Goal: Transaction & Acquisition: Subscribe to service/newsletter

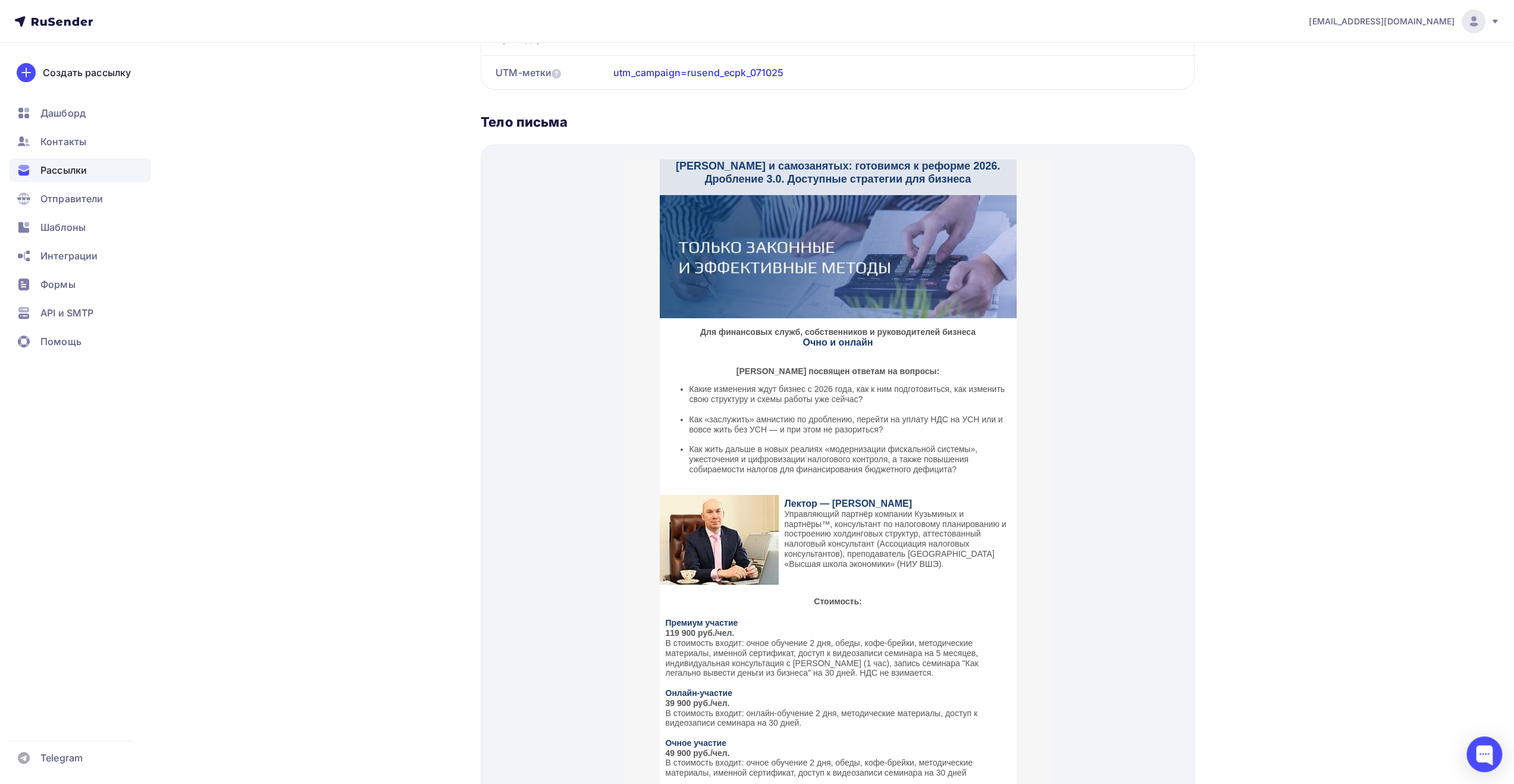
scroll to position [185, 0]
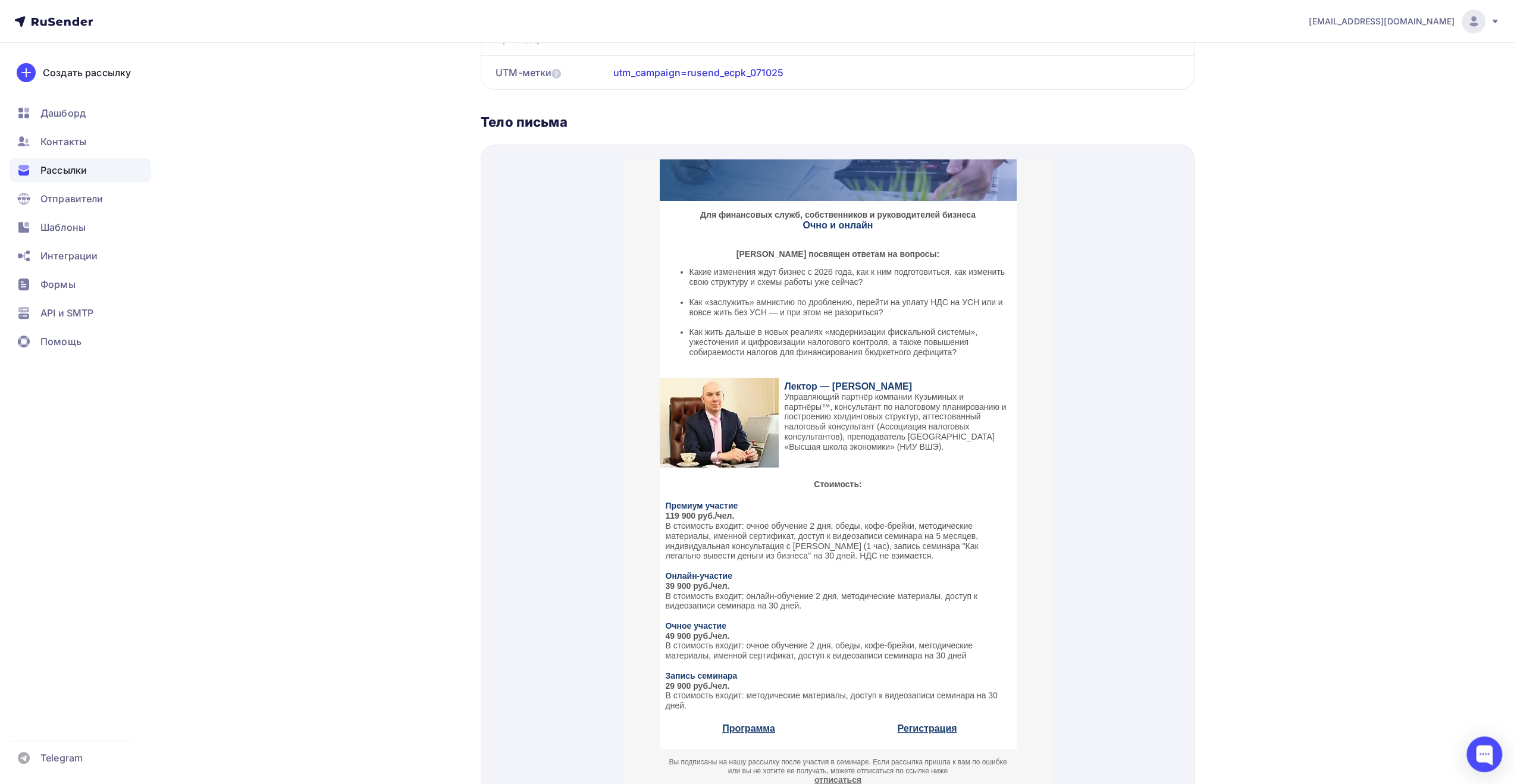
click at [753, 715] on link "Программа" at bounding box center [748, 713] width 53 height 10
click at [107, 111] on div "Дашборд" at bounding box center [80, 113] width 142 height 24
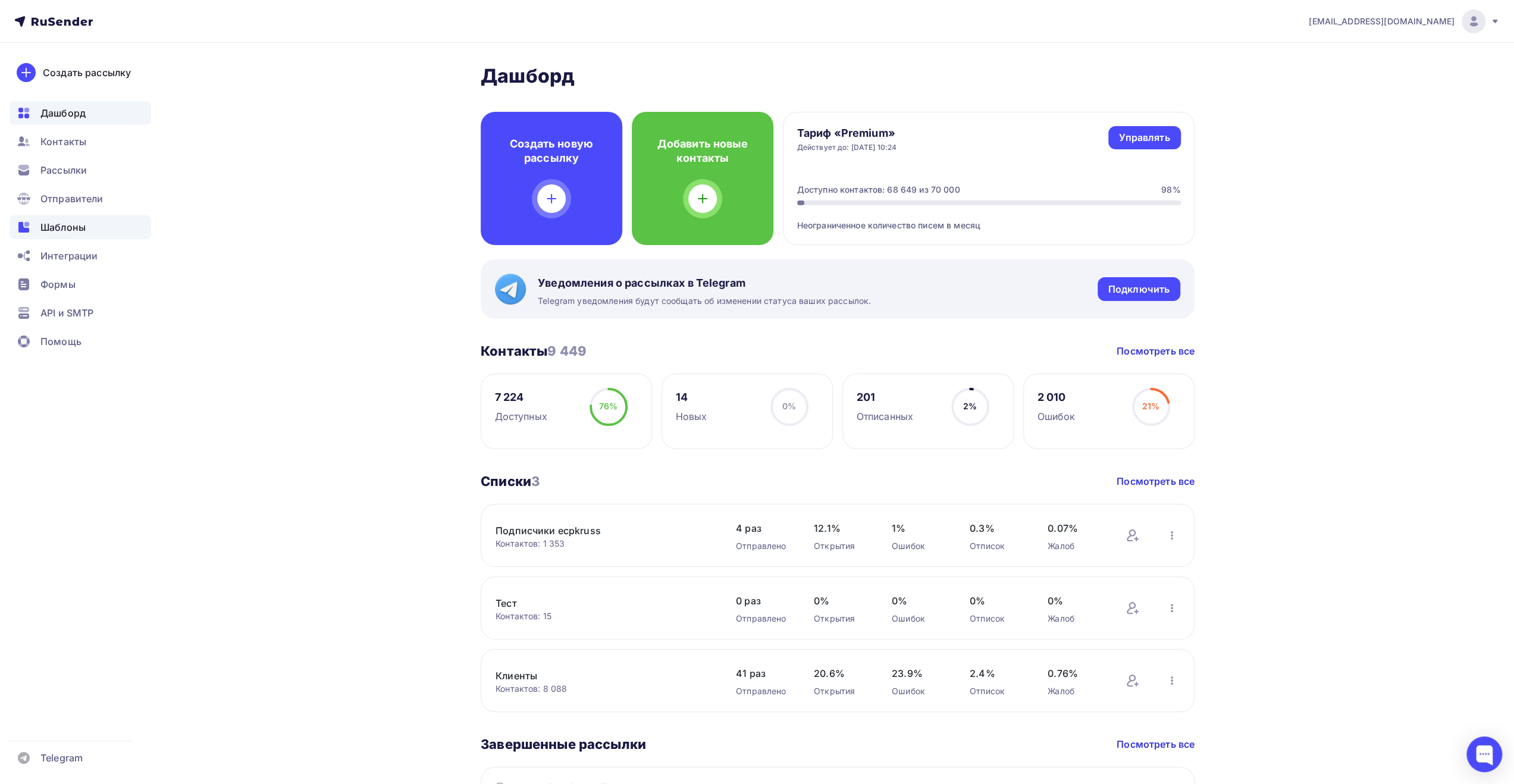
click at [98, 227] on div "Шаблоны" at bounding box center [80, 226] width 142 height 24
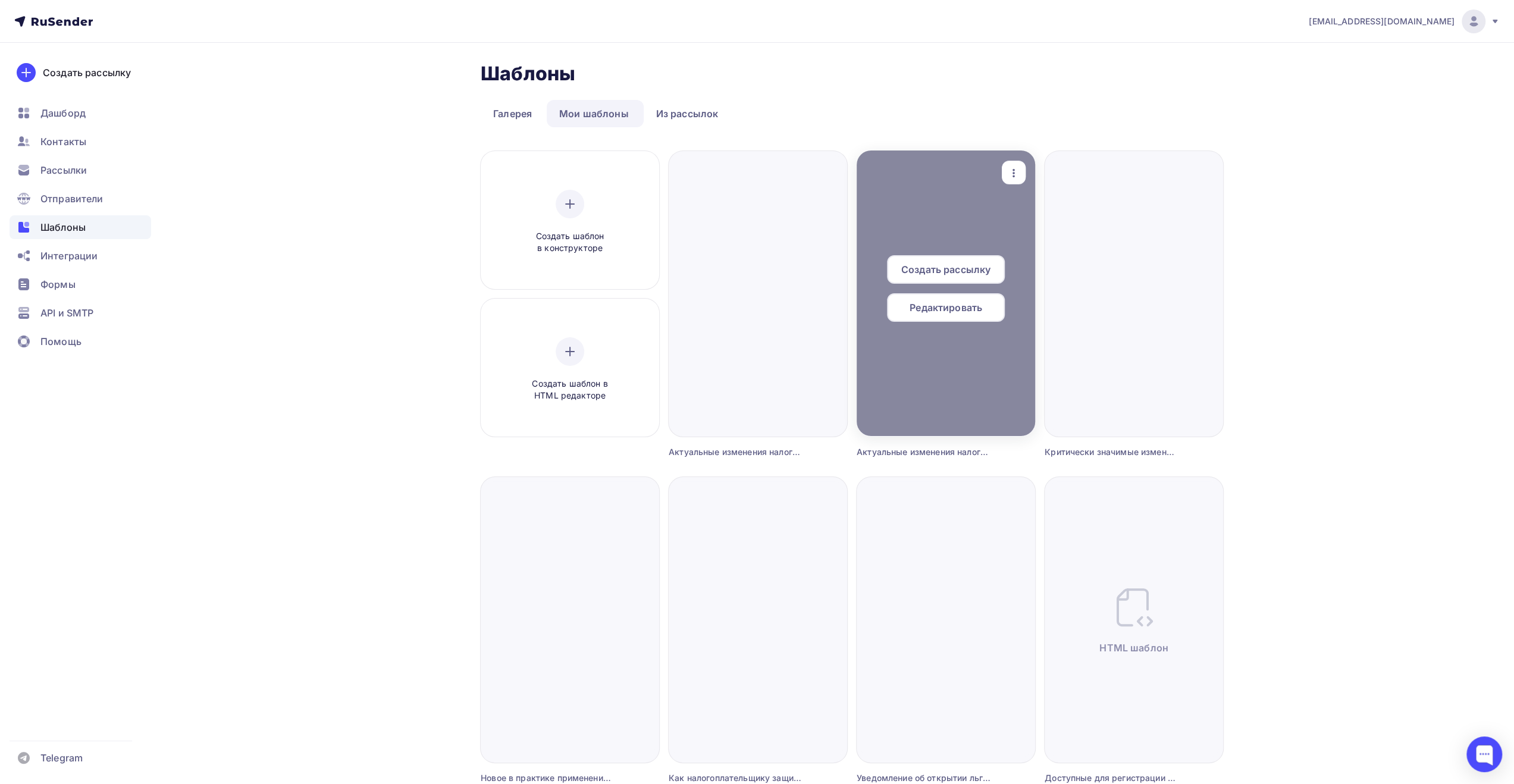
click at [1015, 173] on icon "button" at bounding box center [1013, 173] width 14 height 14
click at [1048, 293] on div "Удалить" at bounding box center [1057, 287] width 39 height 14
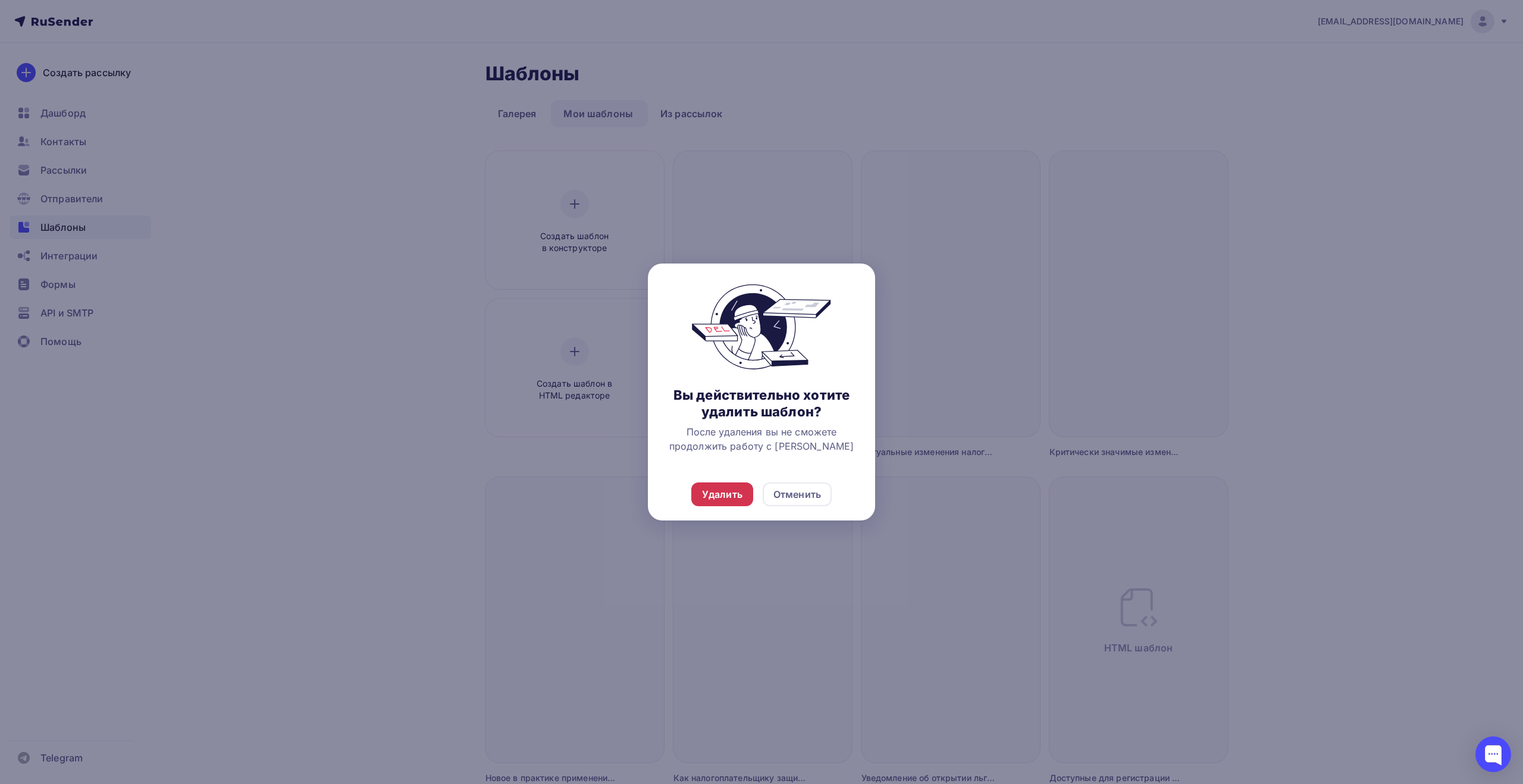
click at [740, 489] on div "Удалить" at bounding box center [722, 494] width 41 height 14
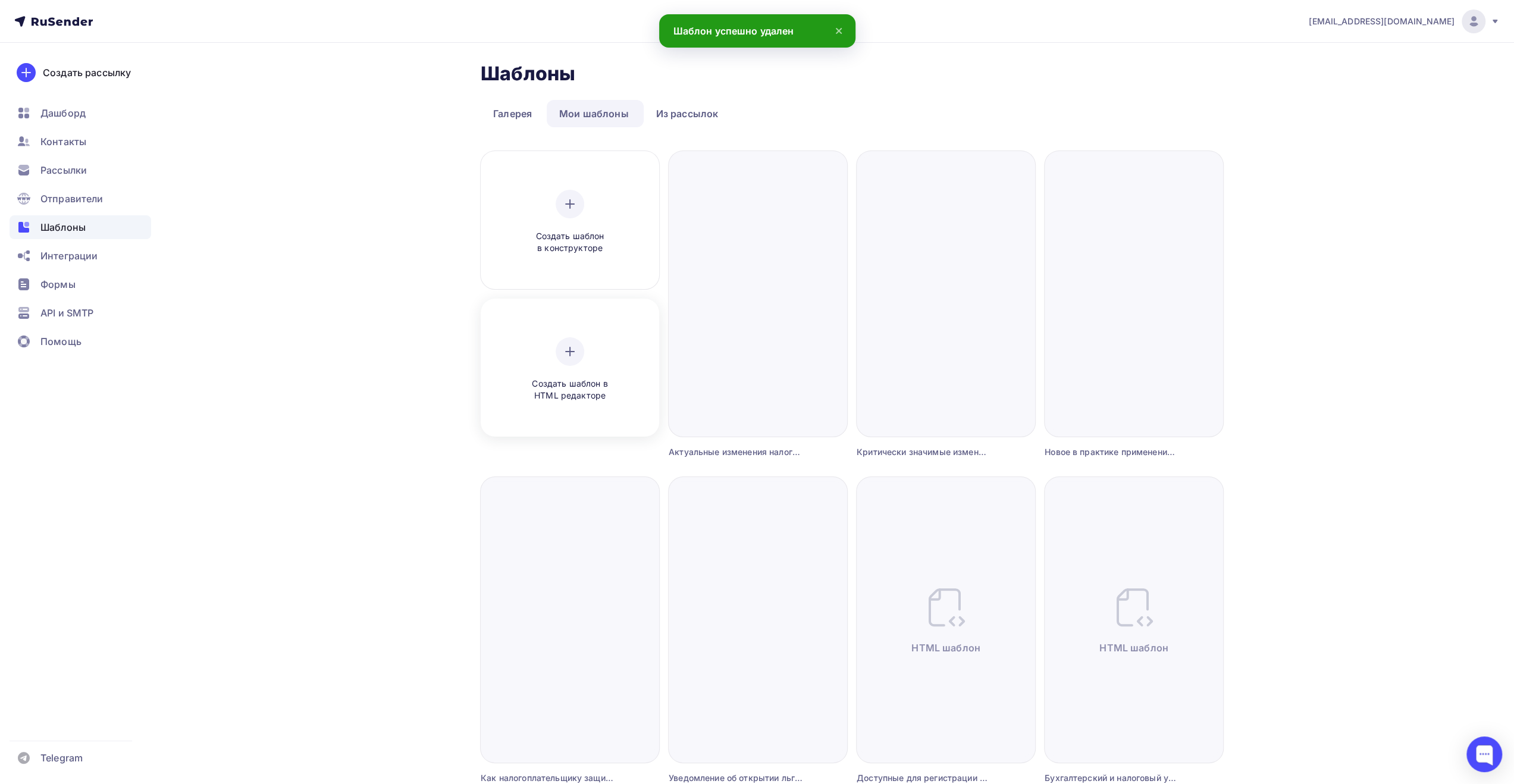
click at [588, 345] on div "Создать шаблон в HTML редакторе" at bounding box center [569, 369] width 113 height 65
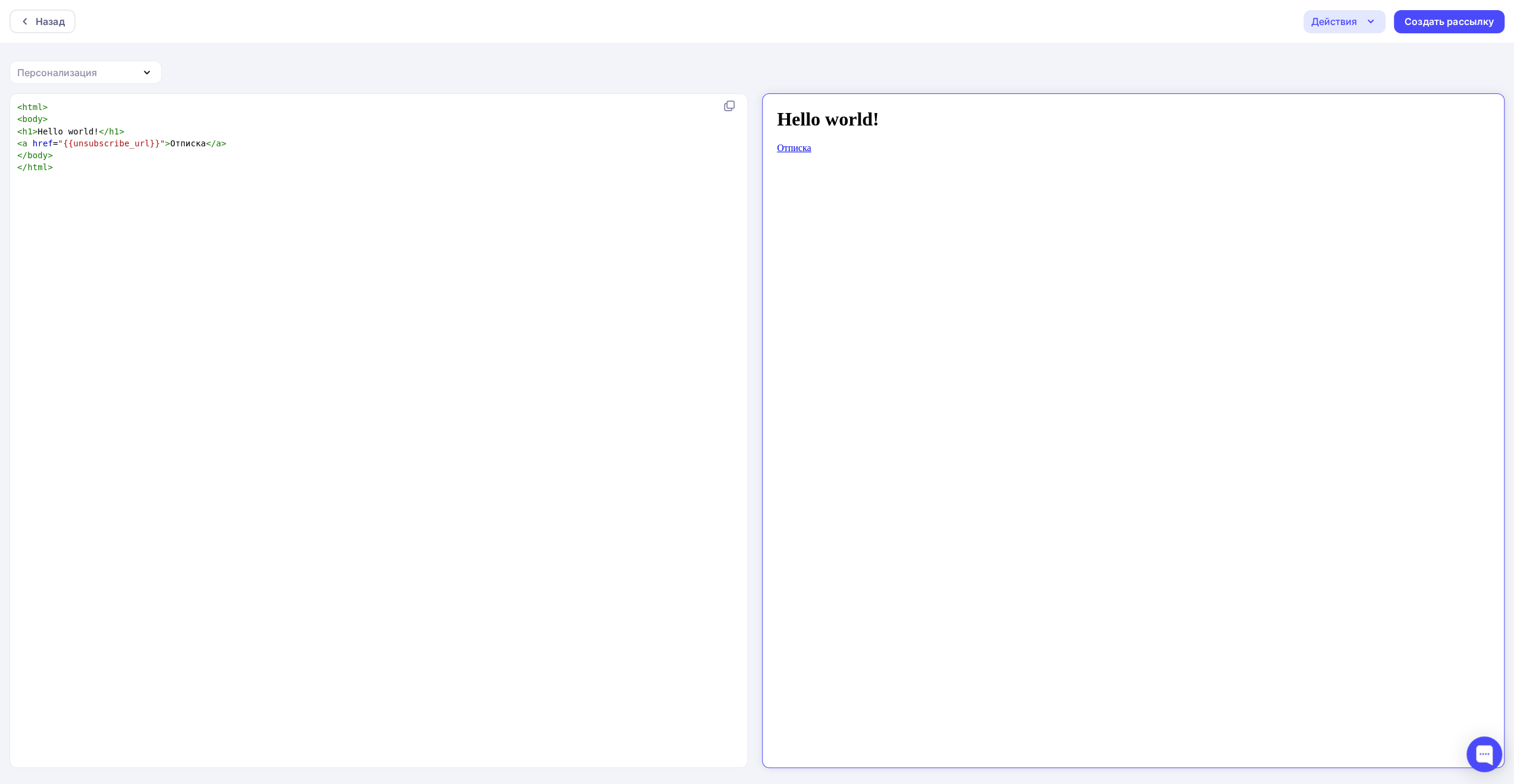
click at [570, 174] on div "xxxxxxxxxx < html > < body > < h1 > Hello world! </ h1 > < a href = "{{unsubscr…" at bounding box center [376, 137] width 723 height 77
click at [514, 156] on pre "</ body >" at bounding box center [376, 155] width 723 height 12
click at [330, 152] on pre "</ body >" at bounding box center [376, 155] width 723 height 12
type textarea "<html> <body> <h1>Hello world!</h1> <a href="{{unsubscribe_url}}">Отписка</a> <…"
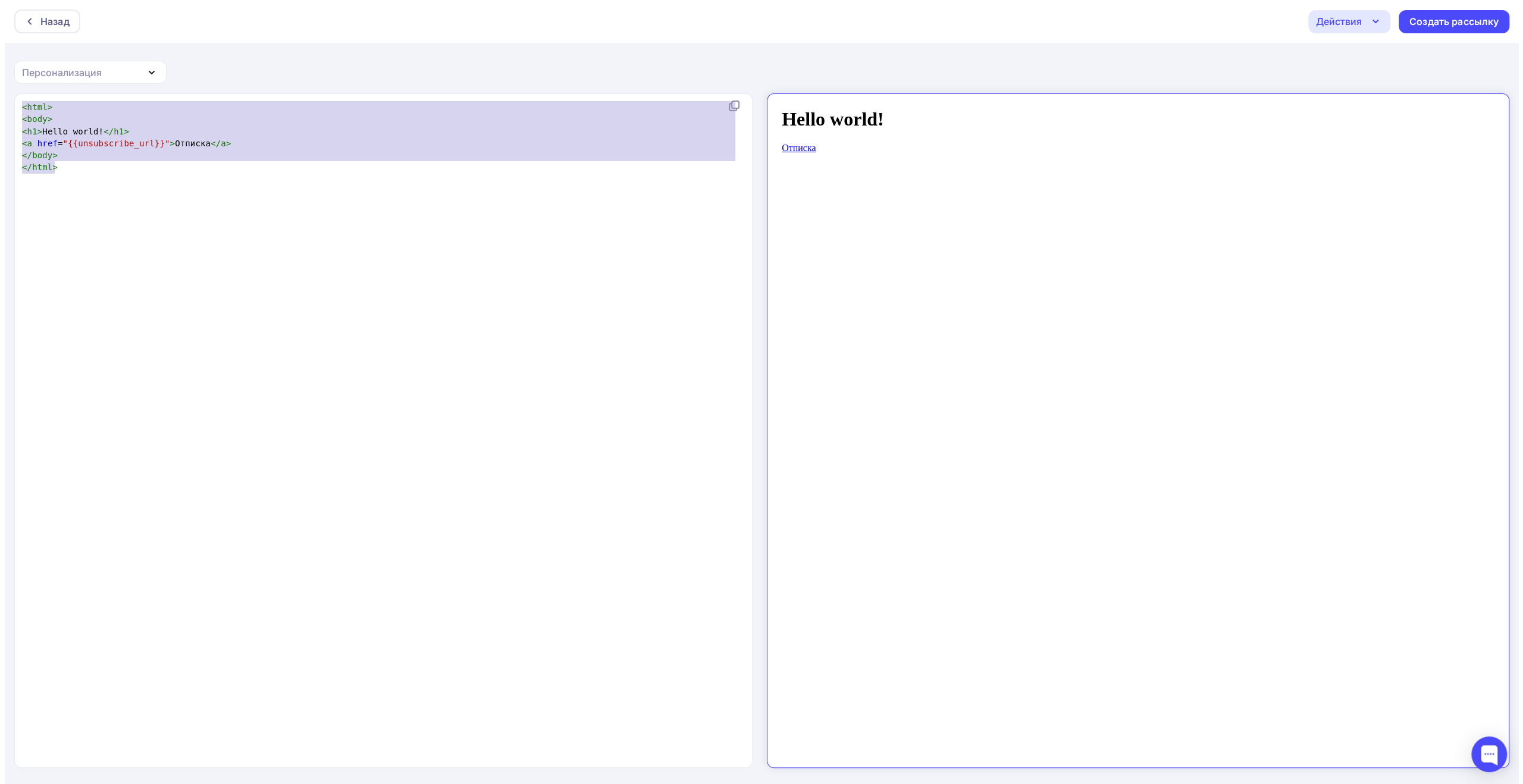
scroll to position [4927, 0]
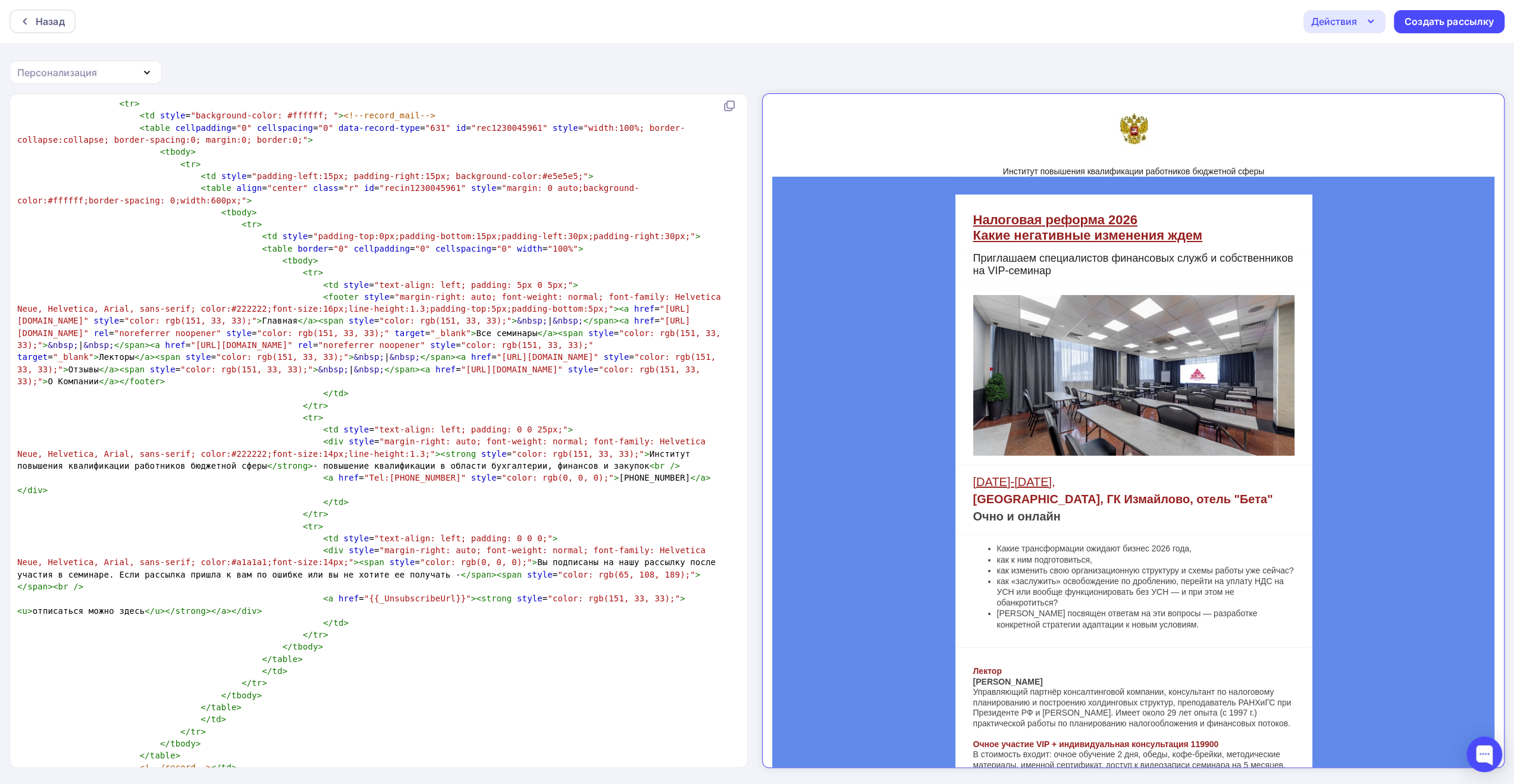
click at [288, 725] on pre "</ tr >" at bounding box center [376, 731] width 723 height 12
click at [471, 593] on span "><" at bounding box center [476, 597] width 10 height 9
type textarea ""{{_UnsubscribeUrl}}""
click at [364, 593] on span ""{{_UnsubscribeUrl}}"" at bounding box center [418, 597] width 107 height 9
paste textarea
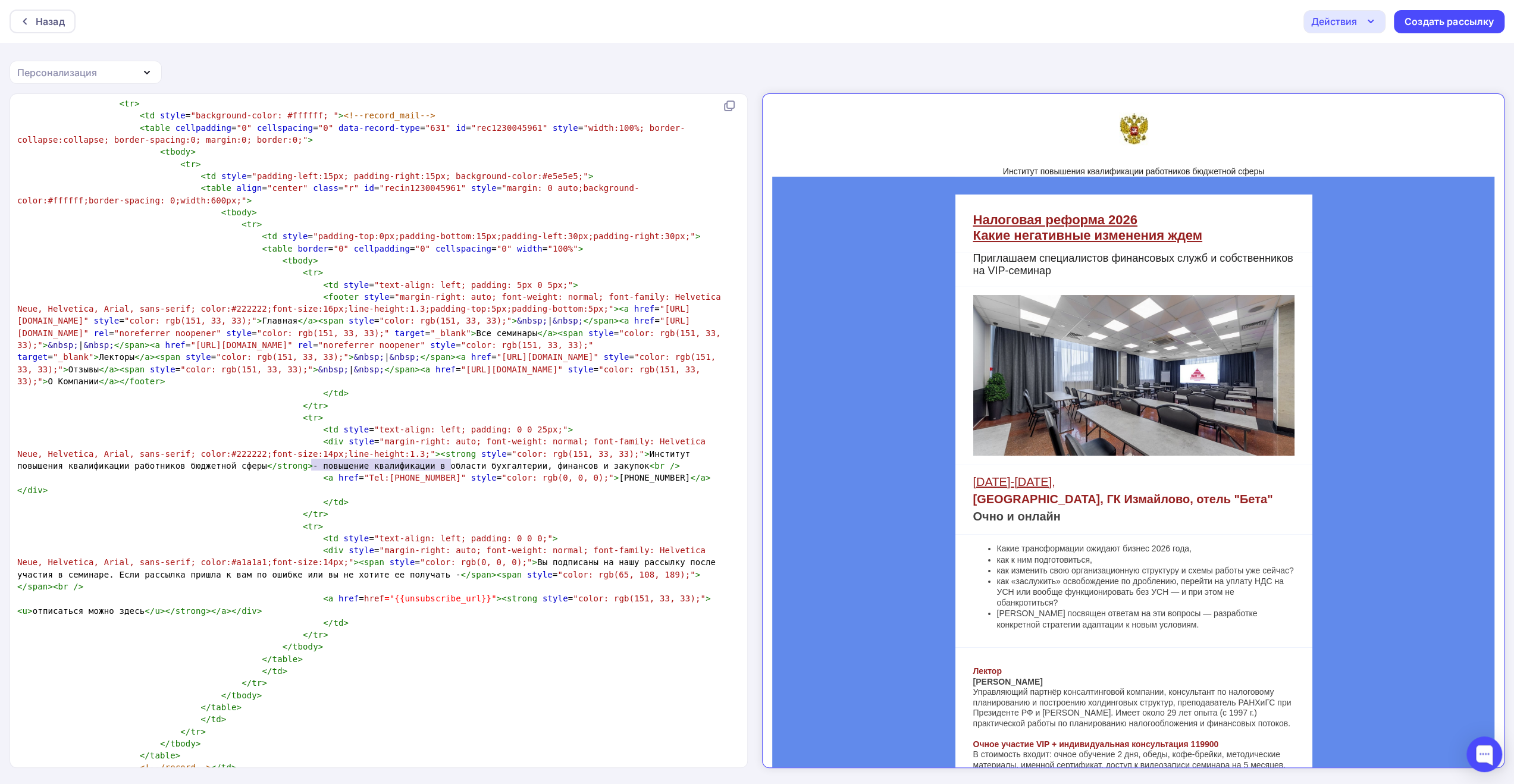
type textarea "href=href="{{unsubscribe_url}}""
drag, startPoint x: 315, startPoint y: 465, endPoint x: 455, endPoint y: 465, distance: 140.0
click at [455, 593] on span "< a href = href = "{{unsubscribe_url}}" >< strong style = "color: rgb(151, 33, …" at bounding box center [364, 604] width 694 height 22
click at [1326, 27] on div "Действия" at bounding box center [1334, 21] width 46 height 14
click at [1343, 83] on div "Сохранить в Мои шаблоны" at bounding box center [1405, 90] width 130 height 14
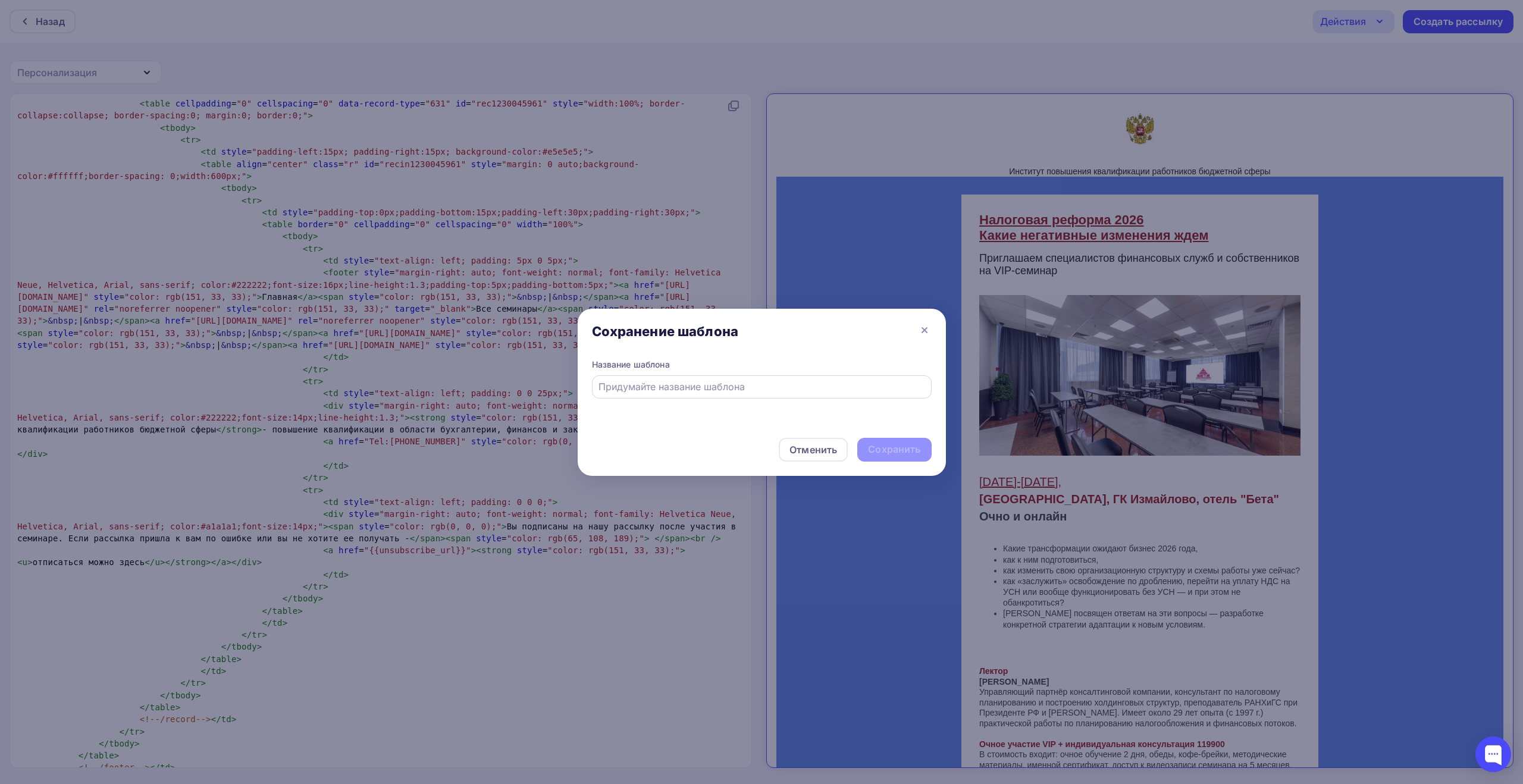
drag, startPoint x: 734, startPoint y: 387, endPoint x: 735, endPoint y: 396, distance: 9.1
click at [734, 387] on input "text" at bounding box center [761, 386] width 326 height 14
paste input "Налоговая реформа 2026. Какие негативные изменения ждем"
type input "Налоговая реформа 2026. Какие негативные изменения ждем"
click at [891, 451] on div "Сохранить" at bounding box center [894, 449] width 52 height 13
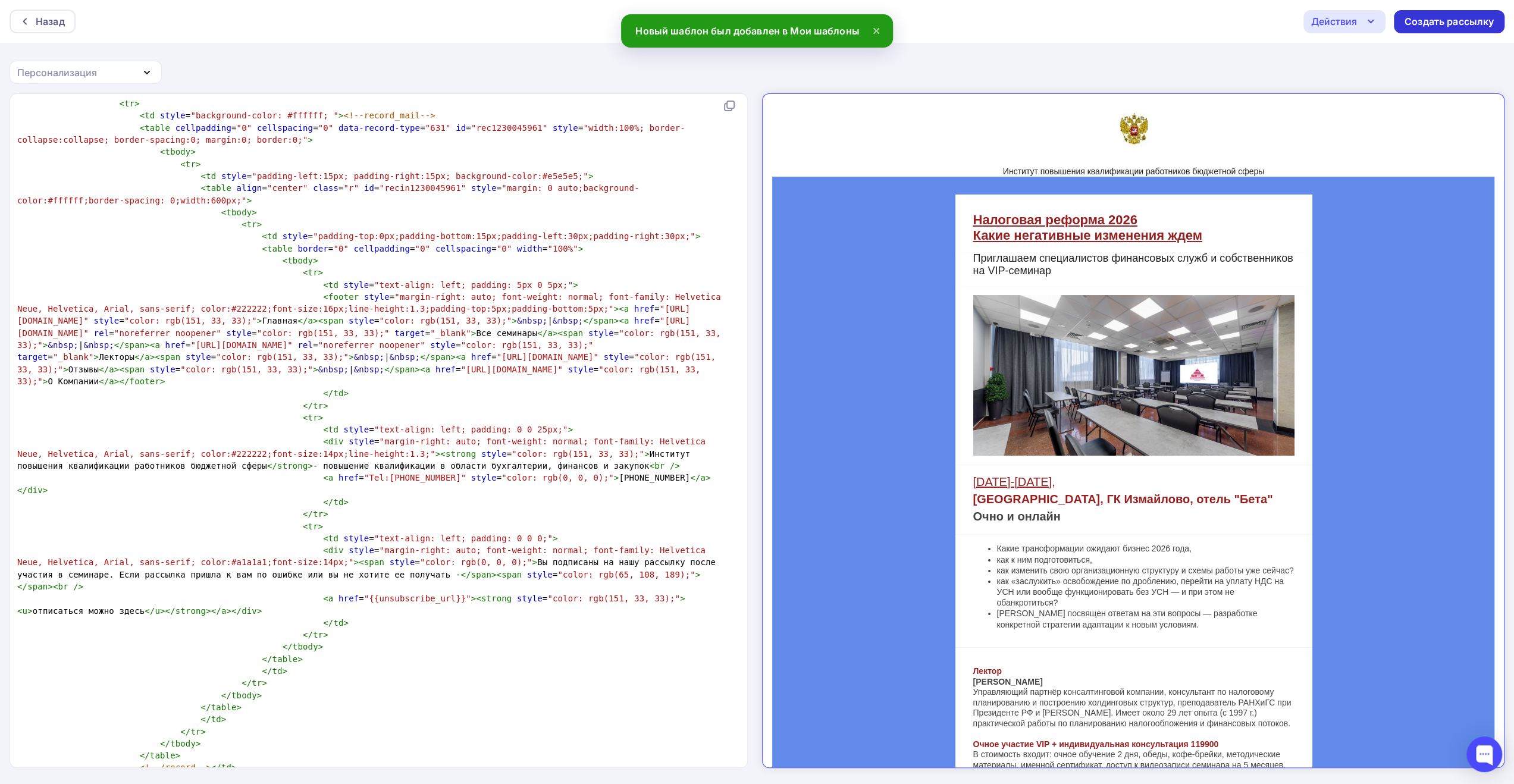
click at [1420, 25] on div "Создать рассылку" at bounding box center [1448, 22] width 89 height 13
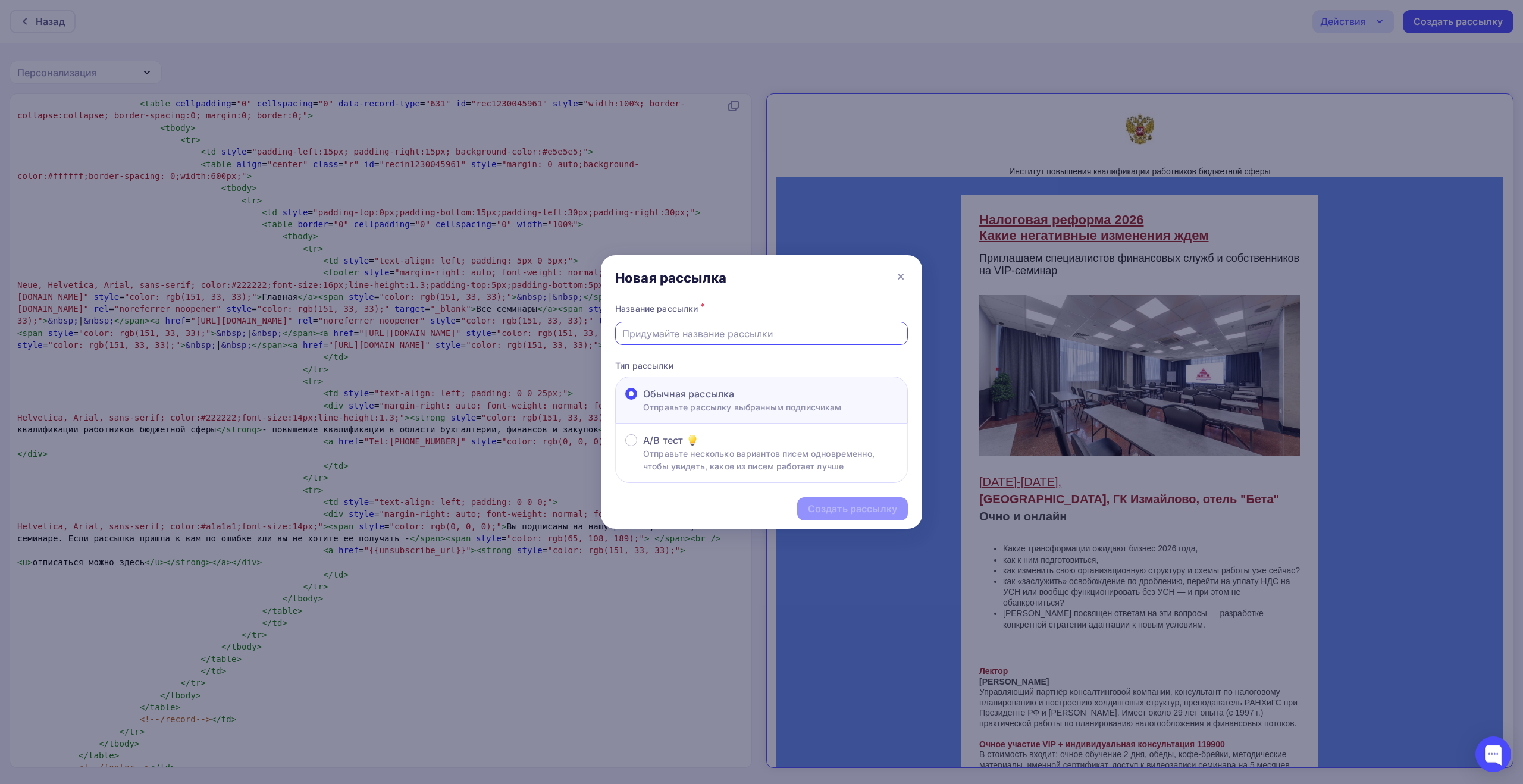
click at [784, 331] on input "text" at bounding box center [762, 333] width 279 height 14
paste input "Налоговая реформа 2026. Какие негативные изменения ждем"
type input "Налоговая реформа 2026. Какие негативные изменения ждем"
click at [840, 509] on div "Создать рассылку" at bounding box center [852, 509] width 89 height 13
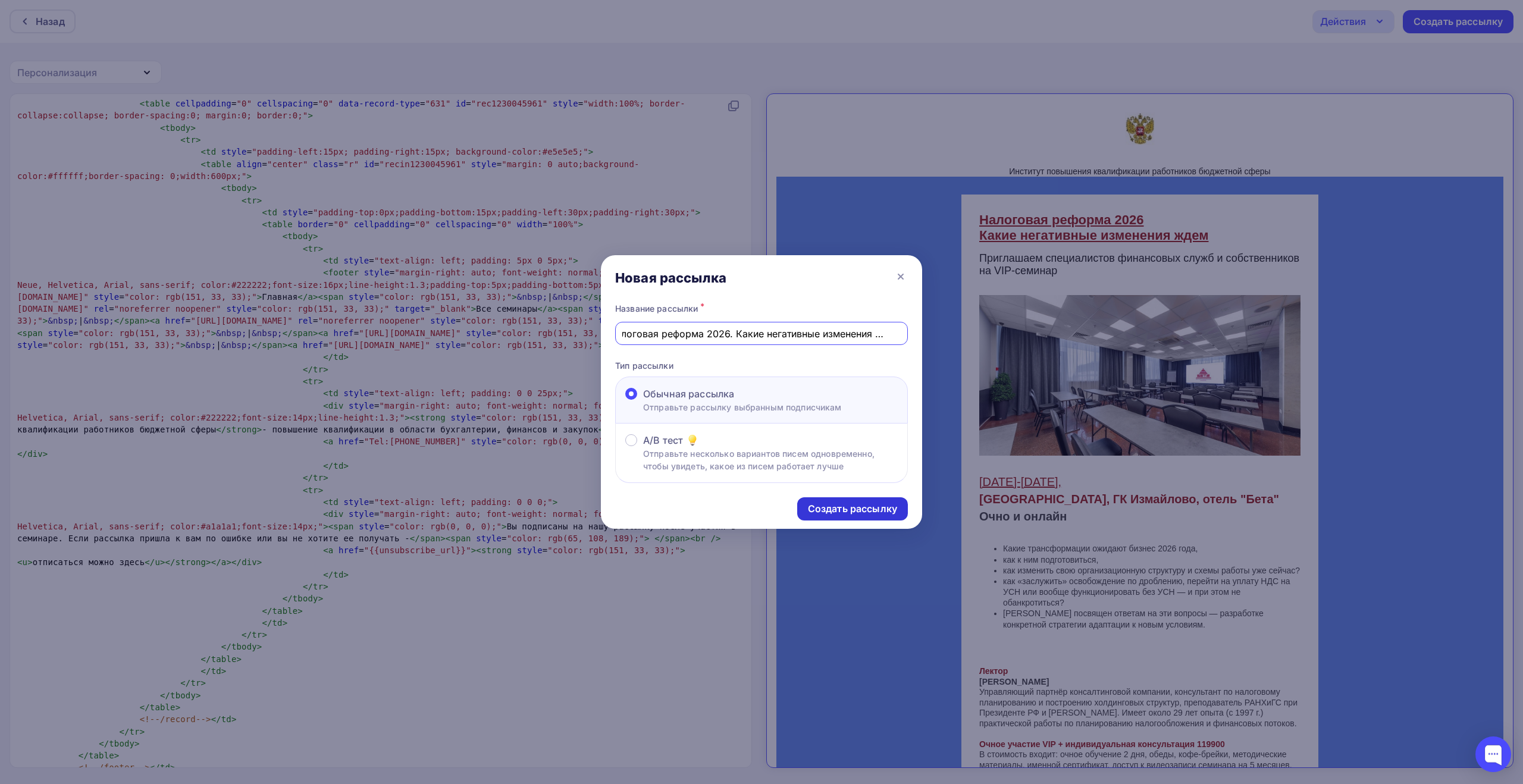
scroll to position [0, 0]
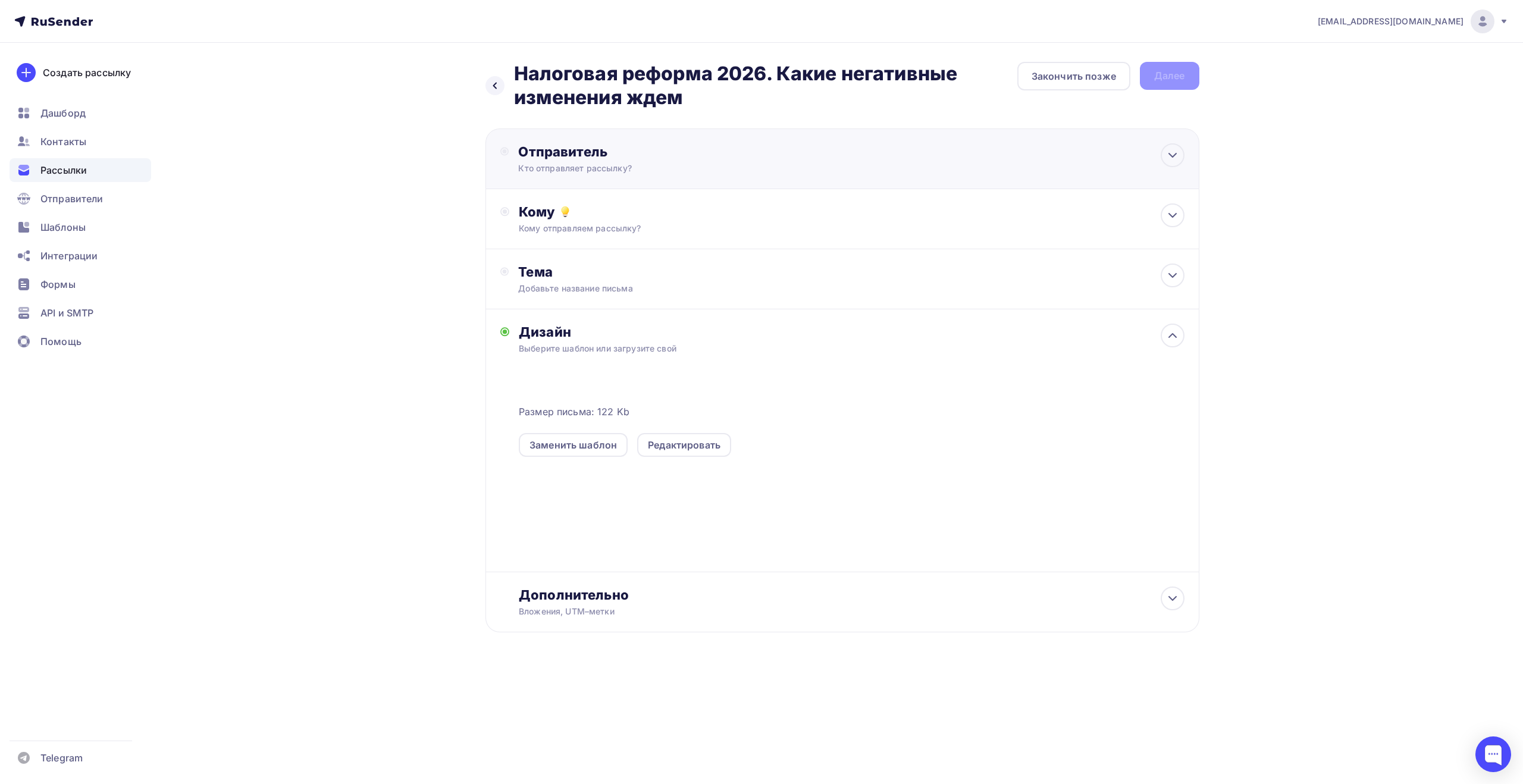
click at [721, 159] on div "Отправитель" at bounding box center [647, 152] width 257 height 17
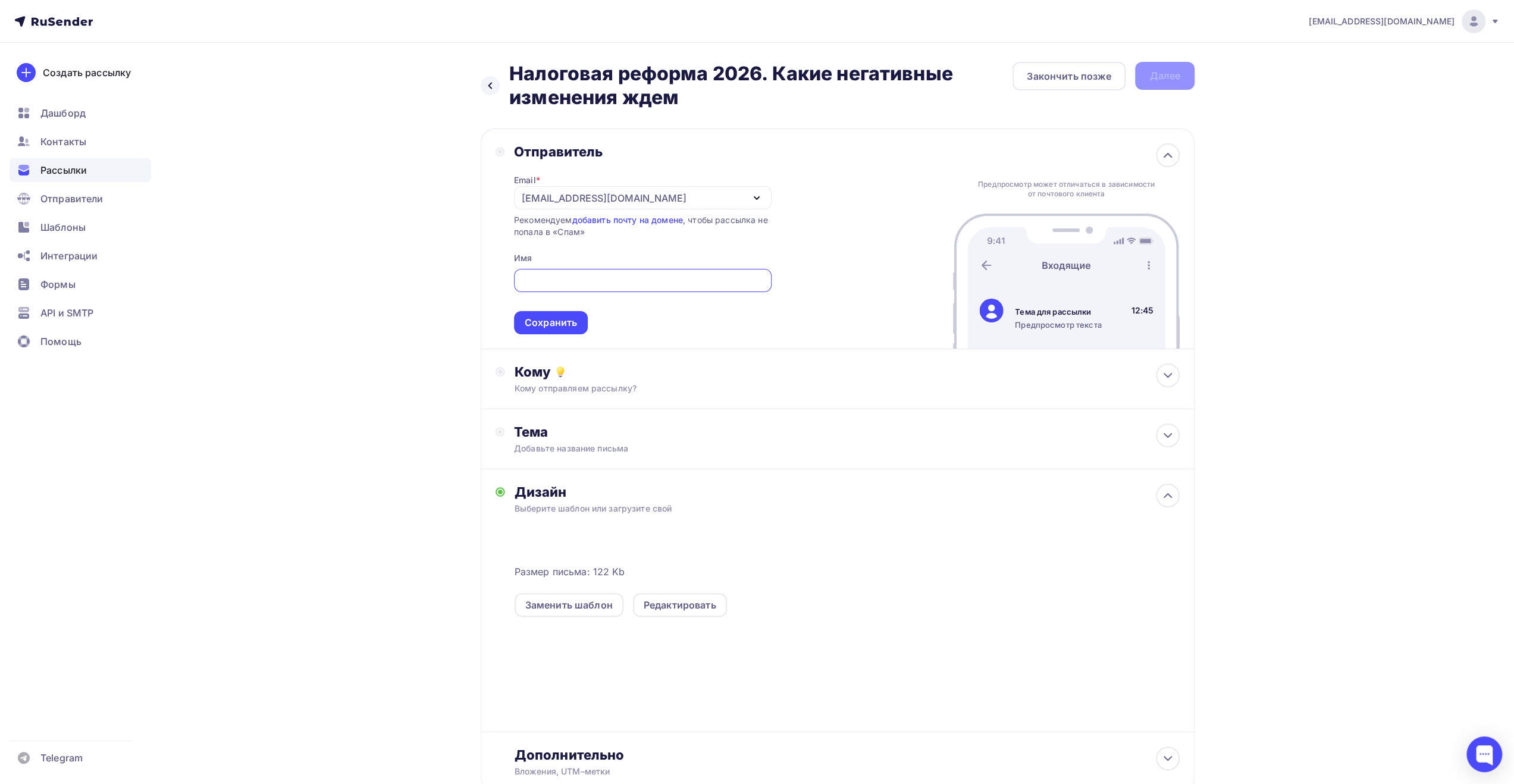
click at [688, 197] on div "[EMAIL_ADDRESS][DOMAIN_NAME]" at bounding box center [642, 197] width 257 height 23
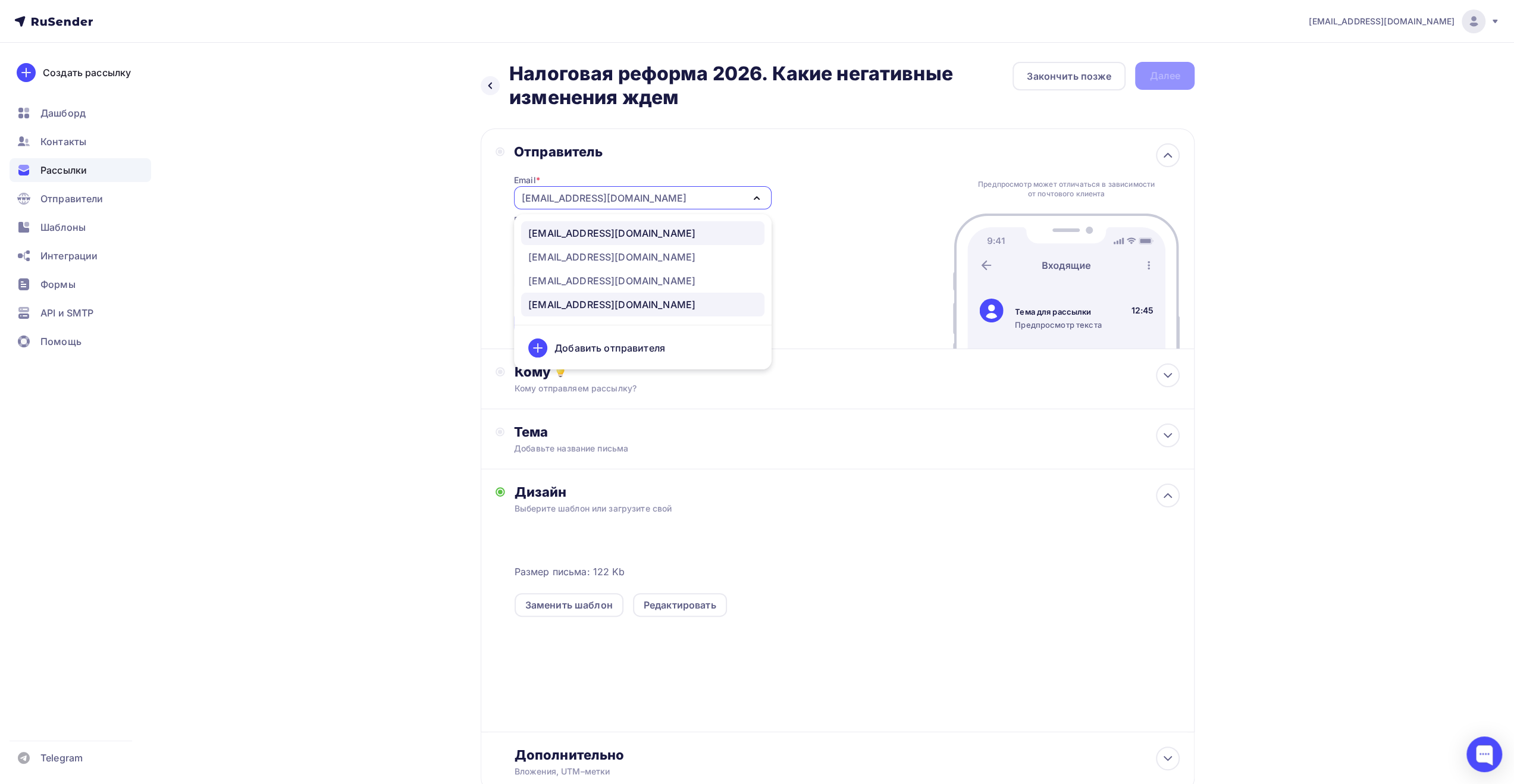
click at [667, 240] on div "[EMAIL_ADDRESS][DOMAIN_NAME]" at bounding box center [642, 232] width 229 height 14
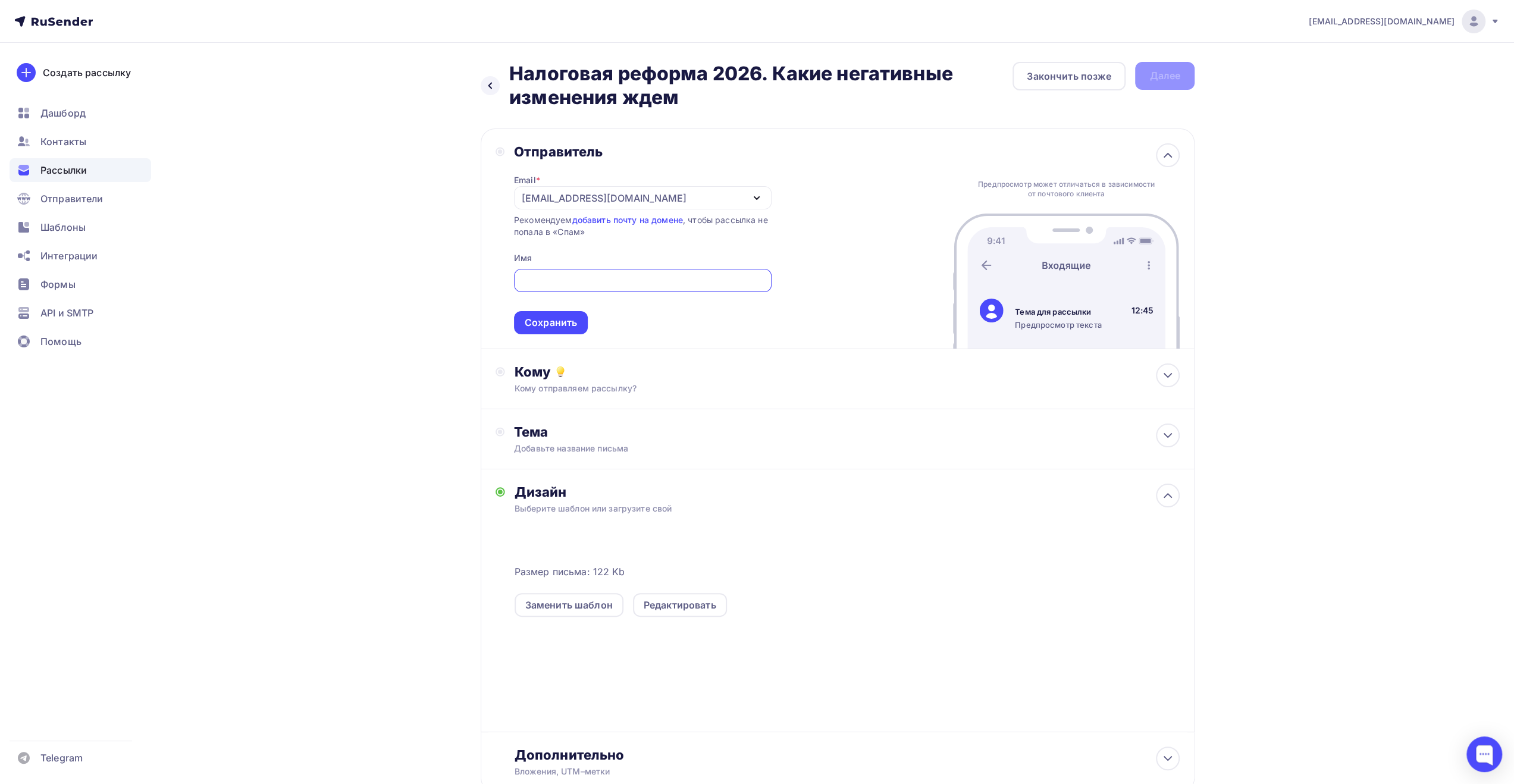
click at [653, 279] on input "text" at bounding box center [642, 280] width 244 height 14
paste input "Институт повышения квалификации"
type input "Институт повышения квалификации"
click at [563, 320] on div "Сохранить" at bounding box center [550, 323] width 52 height 13
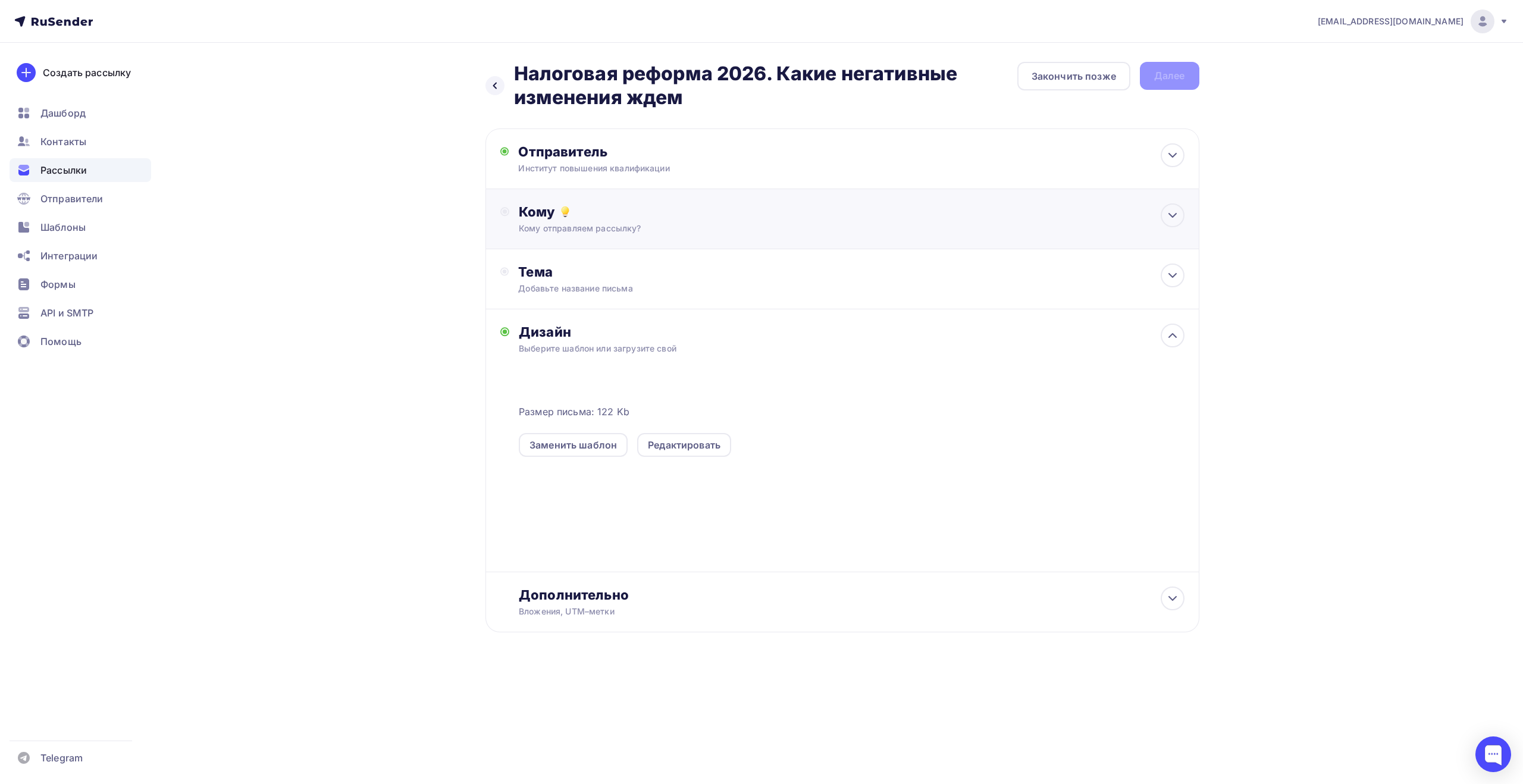
click at [637, 222] on div "Кому отправляем рассылку?" at bounding box center [818, 228] width 599 height 12
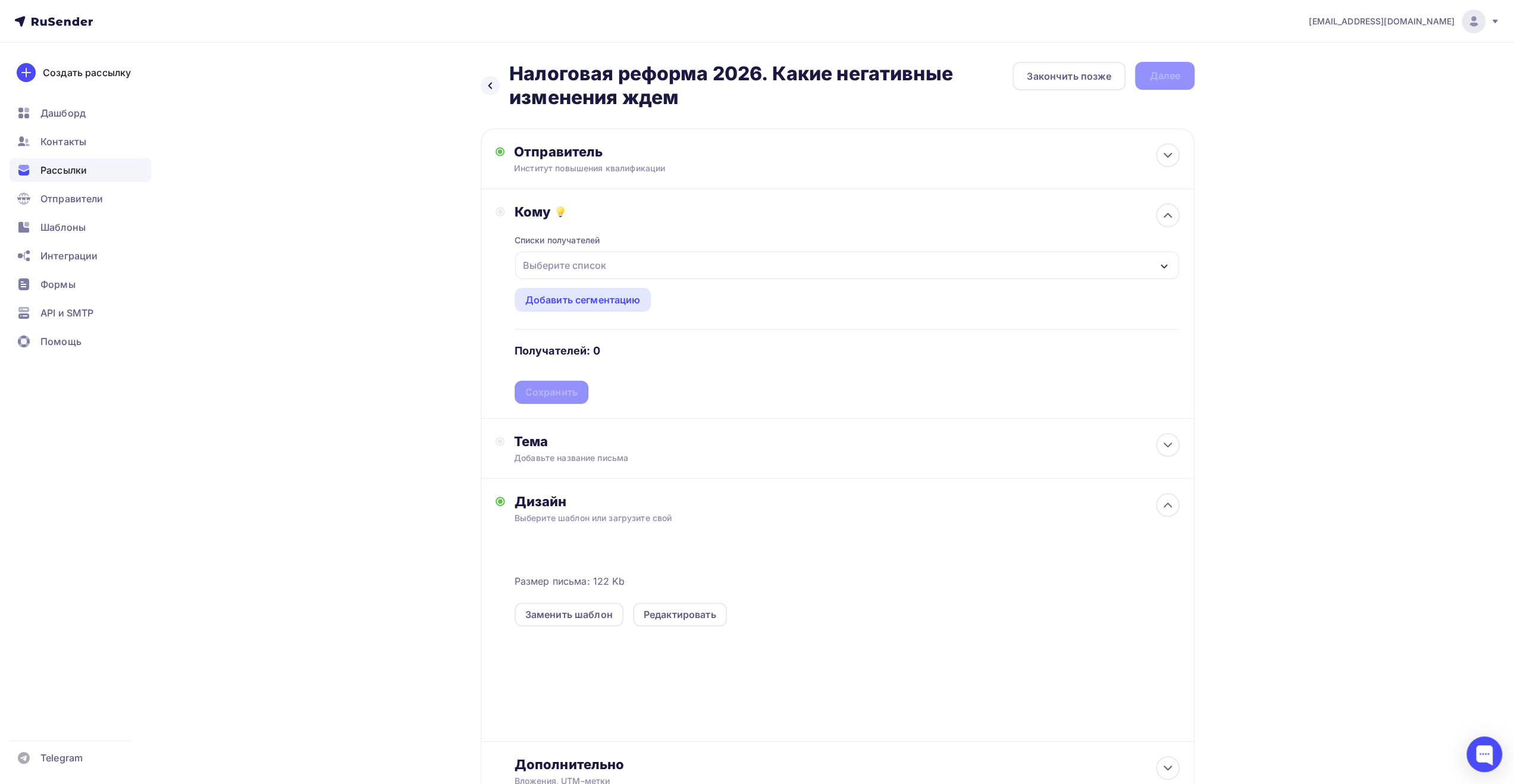
click at [675, 267] on div "Выберите список" at bounding box center [847, 265] width 664 height 27
click at [450, 366] on div "Назад Налоговая реформа 2026. Какие негативные изменения ждем Налоговая реформа…" at bounding box center [757, 460] width 975 height 835
click at [623, 263] on div "Выберите список" at bounding box center [847, 265] width 664 height 27
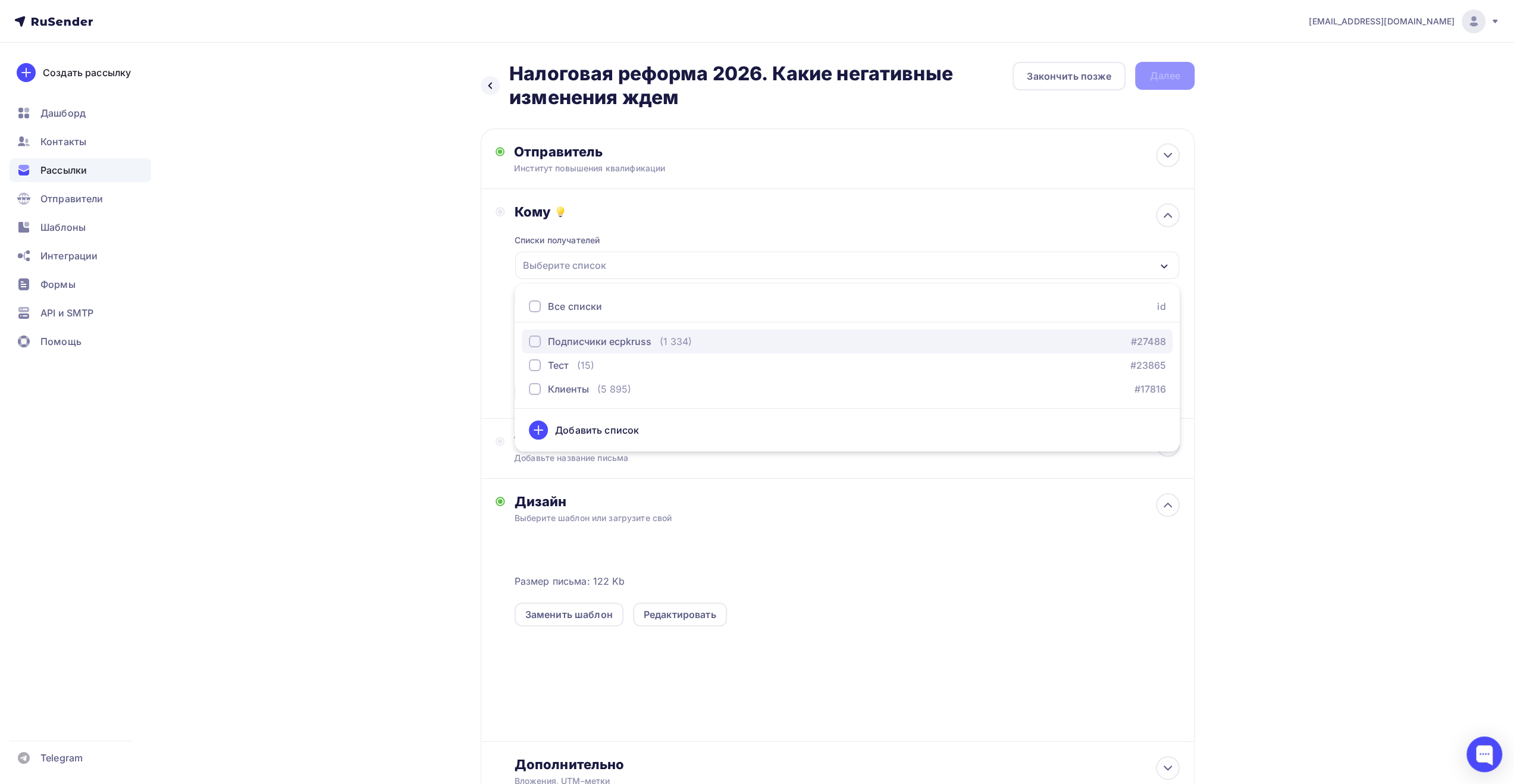
click at [585, 338] on div "Подписчики ecpkruss" at bounding box center [599, 341] width 104 height 14
click at [472, 322] on div "Назад Налоговая реформа 2026. Какие негативные изменения ждем Налоговая реформа…" at bounding box center [757, 460] width 975 height 835
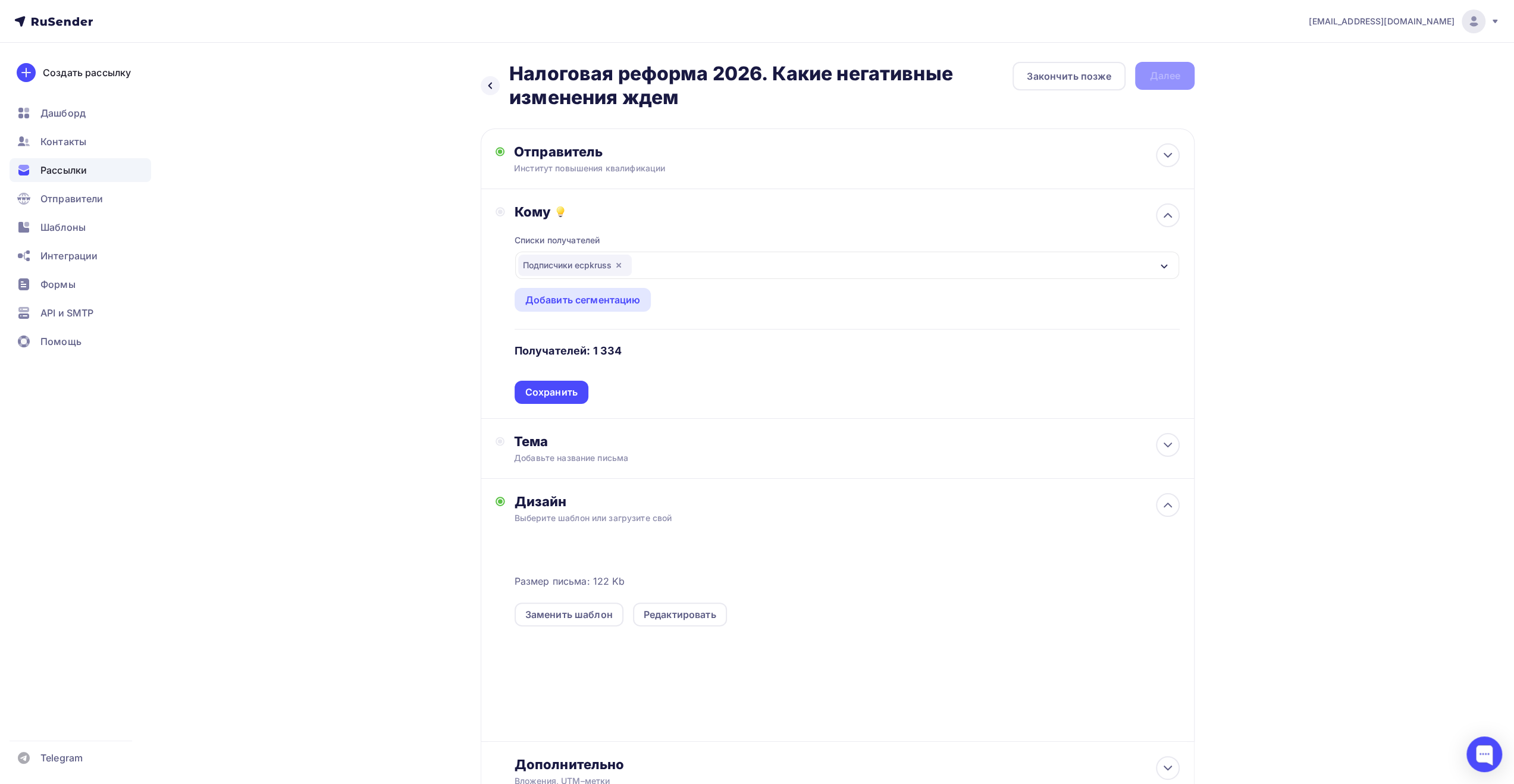
click at [535, 386] on div "Сохранить" at bounding box center [551, 392] width 52 height 13
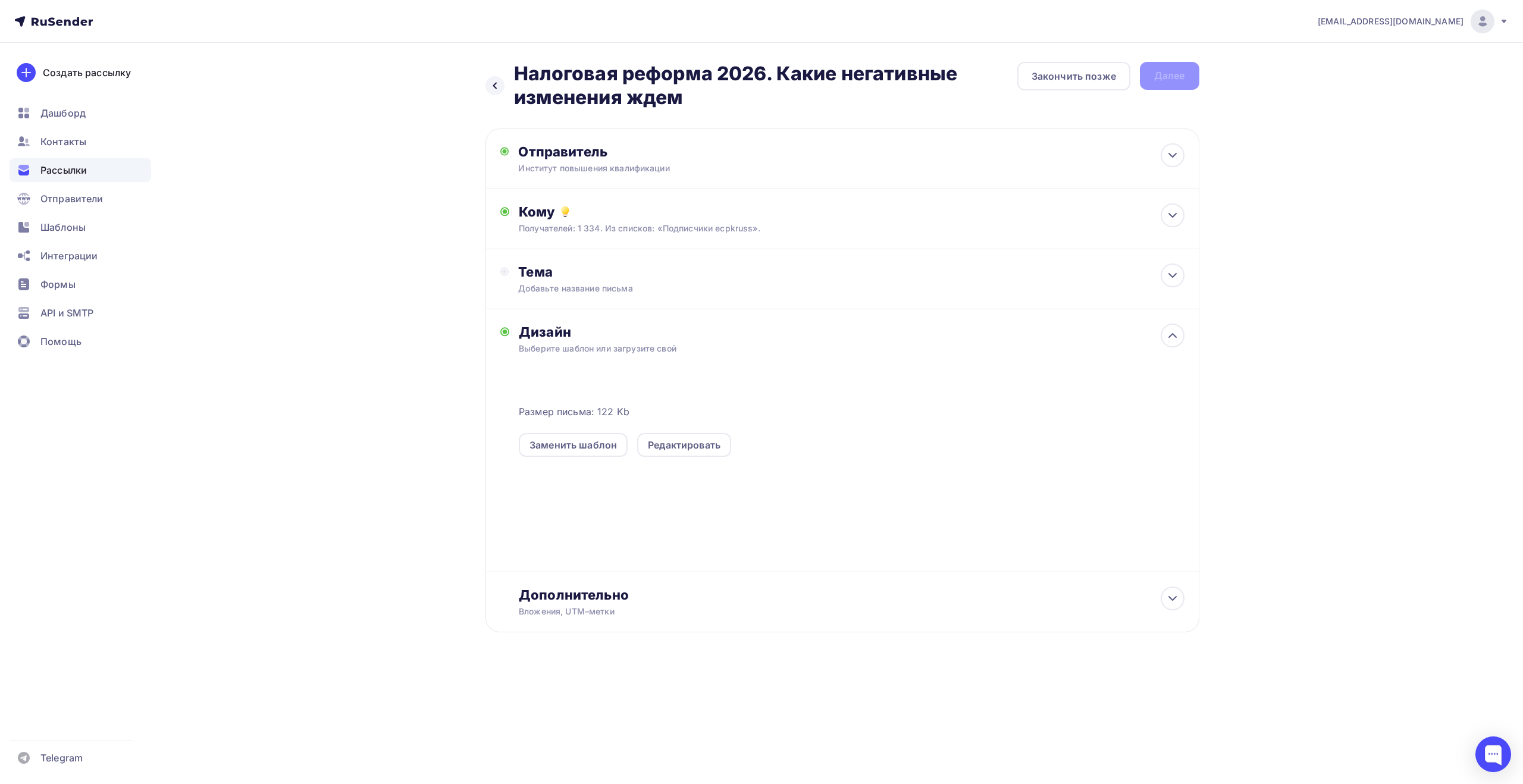
click at [398, 613] on div "Назад Налоговая реформа 2026. Какие негативные изменения ждем Налоговая реформа…" at bounding box center [761, 376] width 975 height 666
click at [543, 271] on div "Тема" at bounding box center [635, 271] width 235 height 17
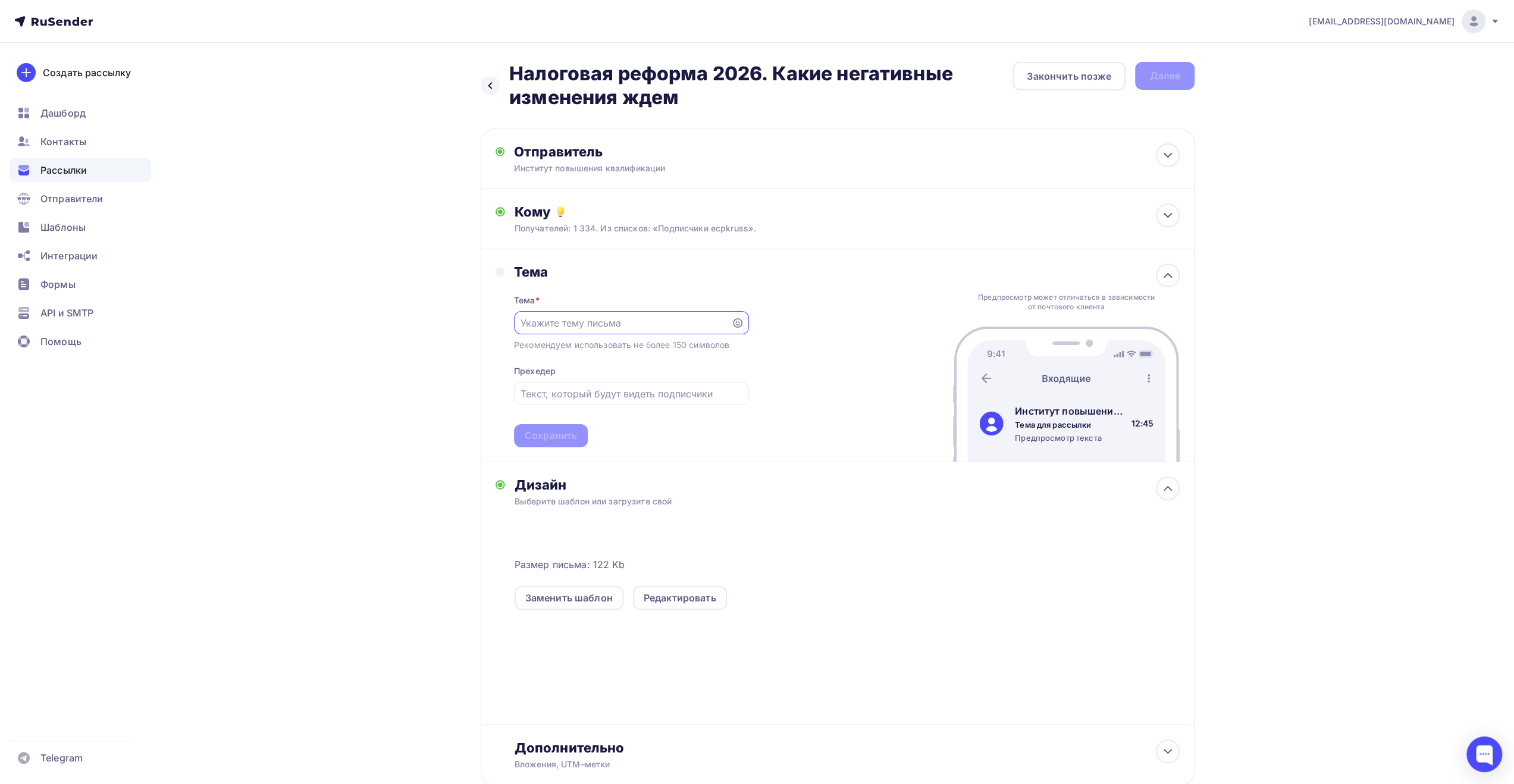
paste input "Налоговая реформа 2026. Какие негативные изменения ждем"
type input "Налоговая реформа 2026. Какие негативные изменения ждем"
click at [575, 396] on input "text" at bounding box center [631, 393] width 222 height 14
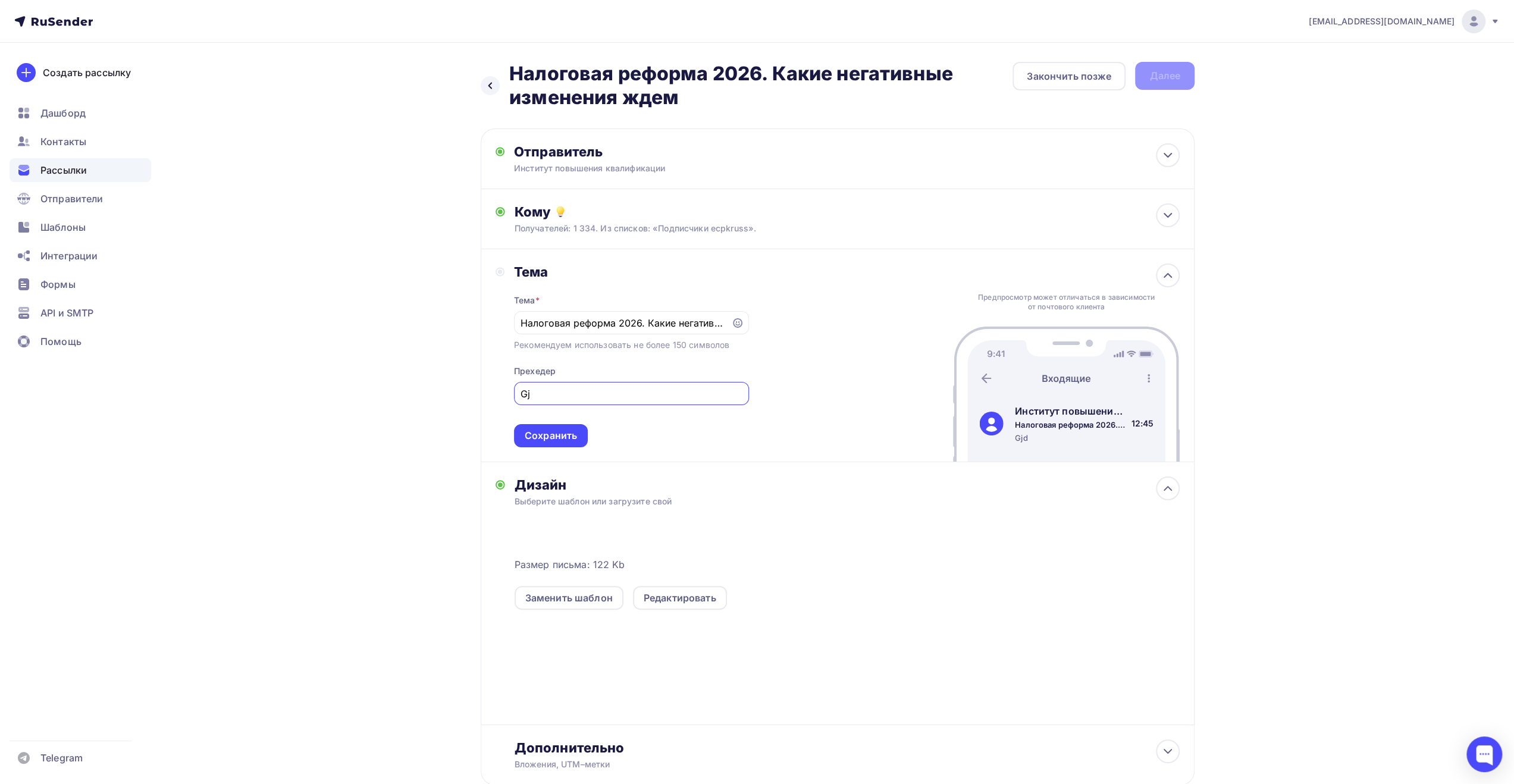
type input "G"
type input "Повышение квалификации"
click at [573, 431] on div "Сохранить" at bounding box center [550, 436] width 52 height 13
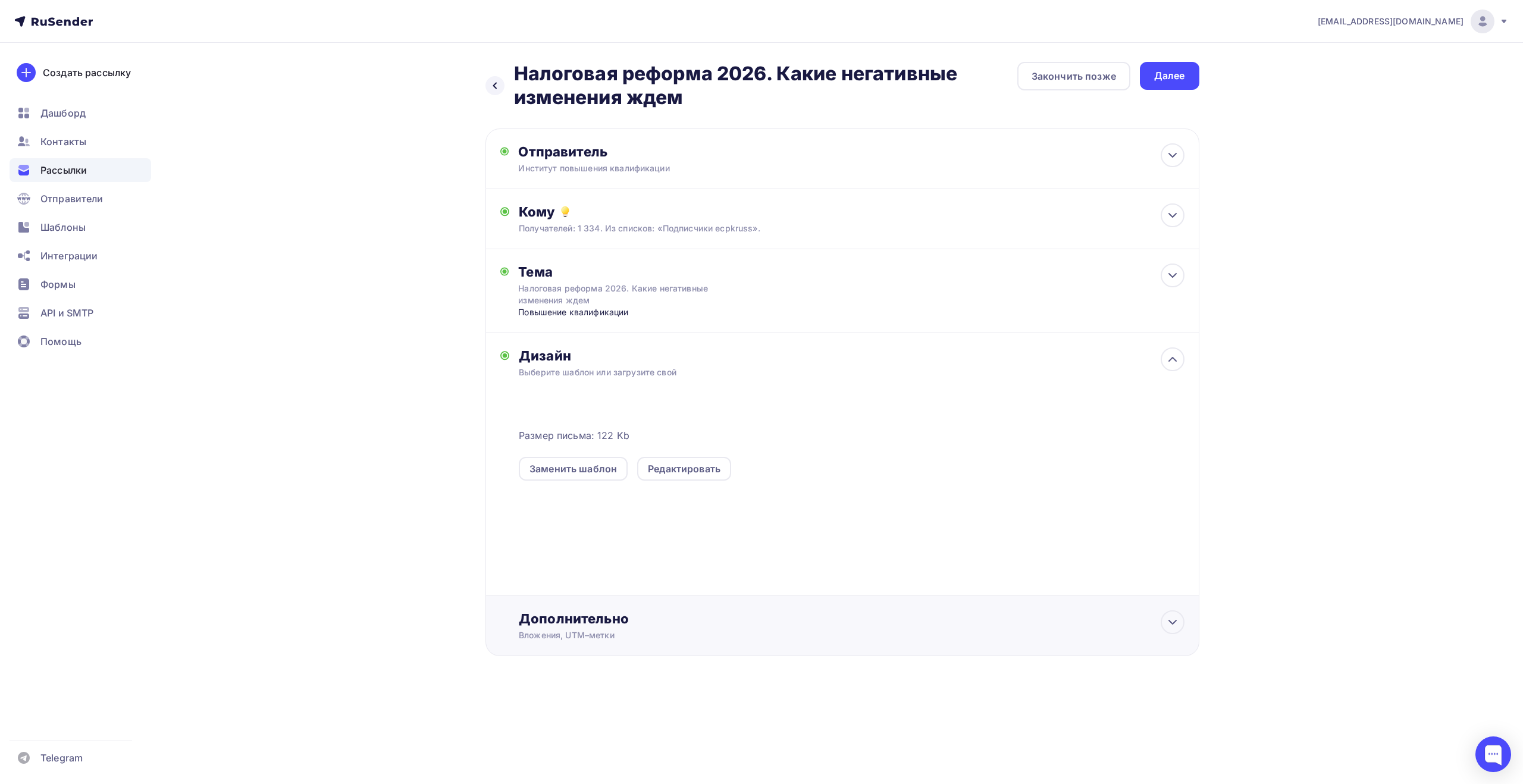
click at [613, 619] on div "Дополнительно" at bounding box center [851, 618] width 665 height 17
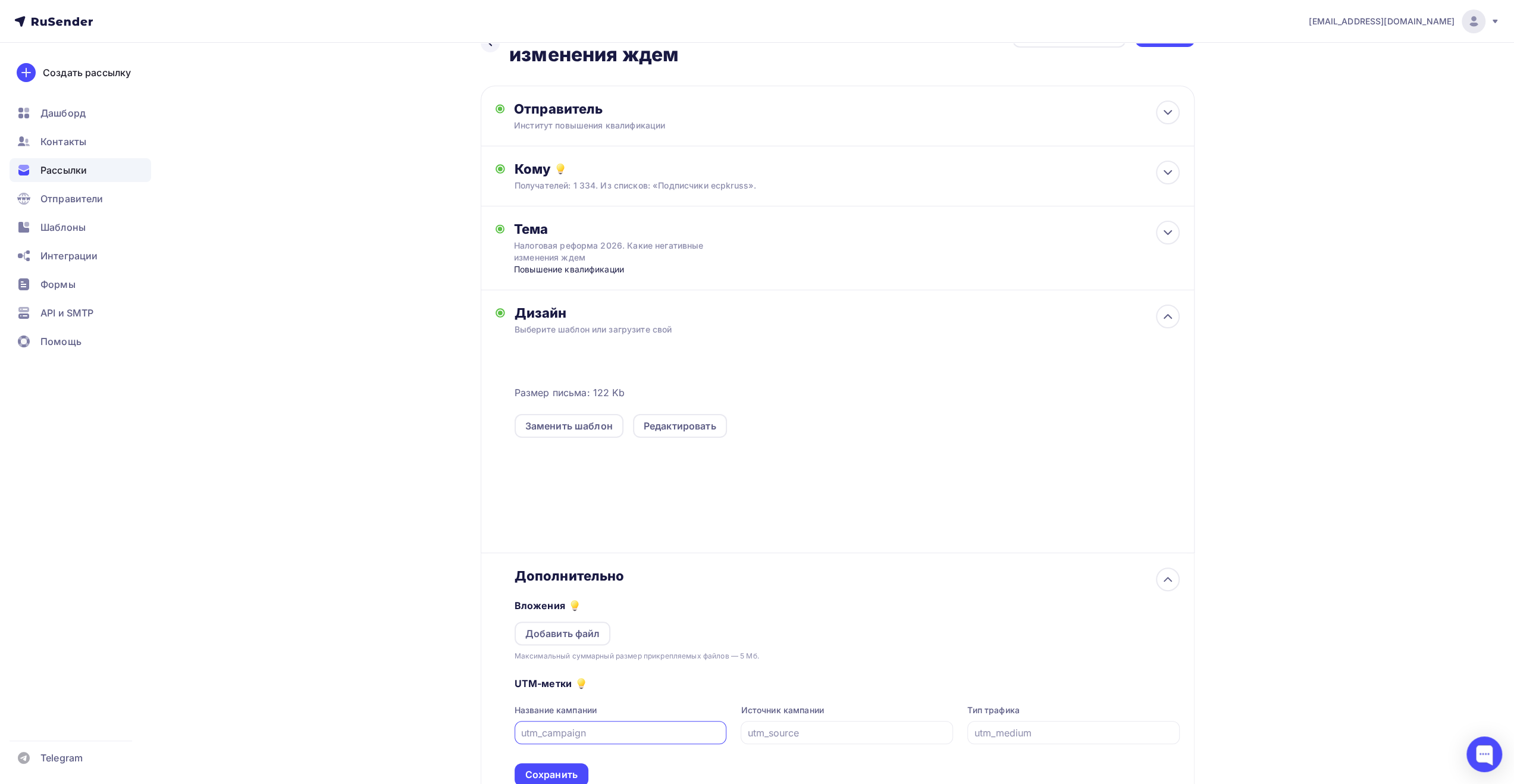
scroll to position [138, 0]
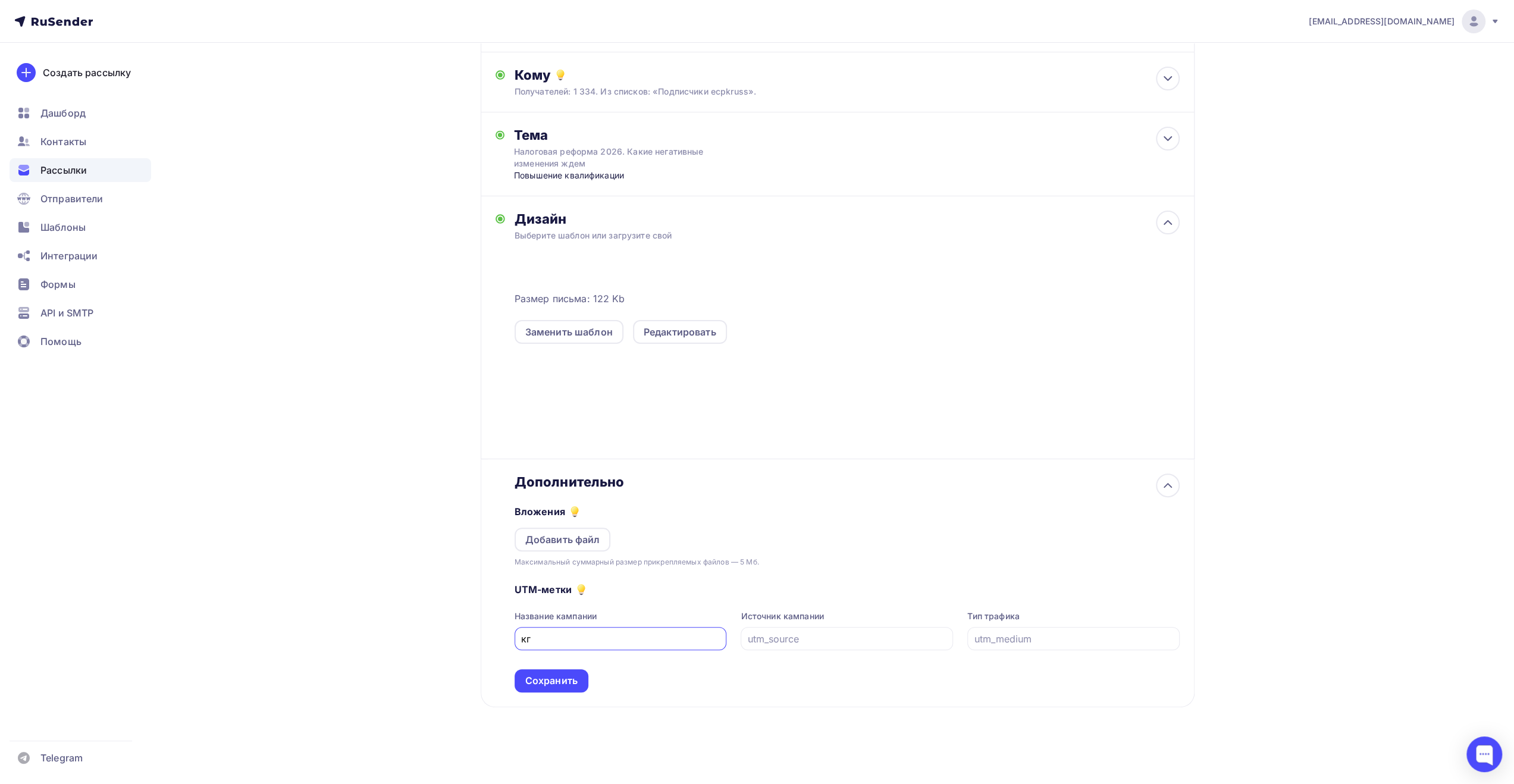
type input "к"
type input "rusend_ecpk_101025"
click at [554, 677] on div "Сохранить" at bounding box center [551, 680] width 52 height 13
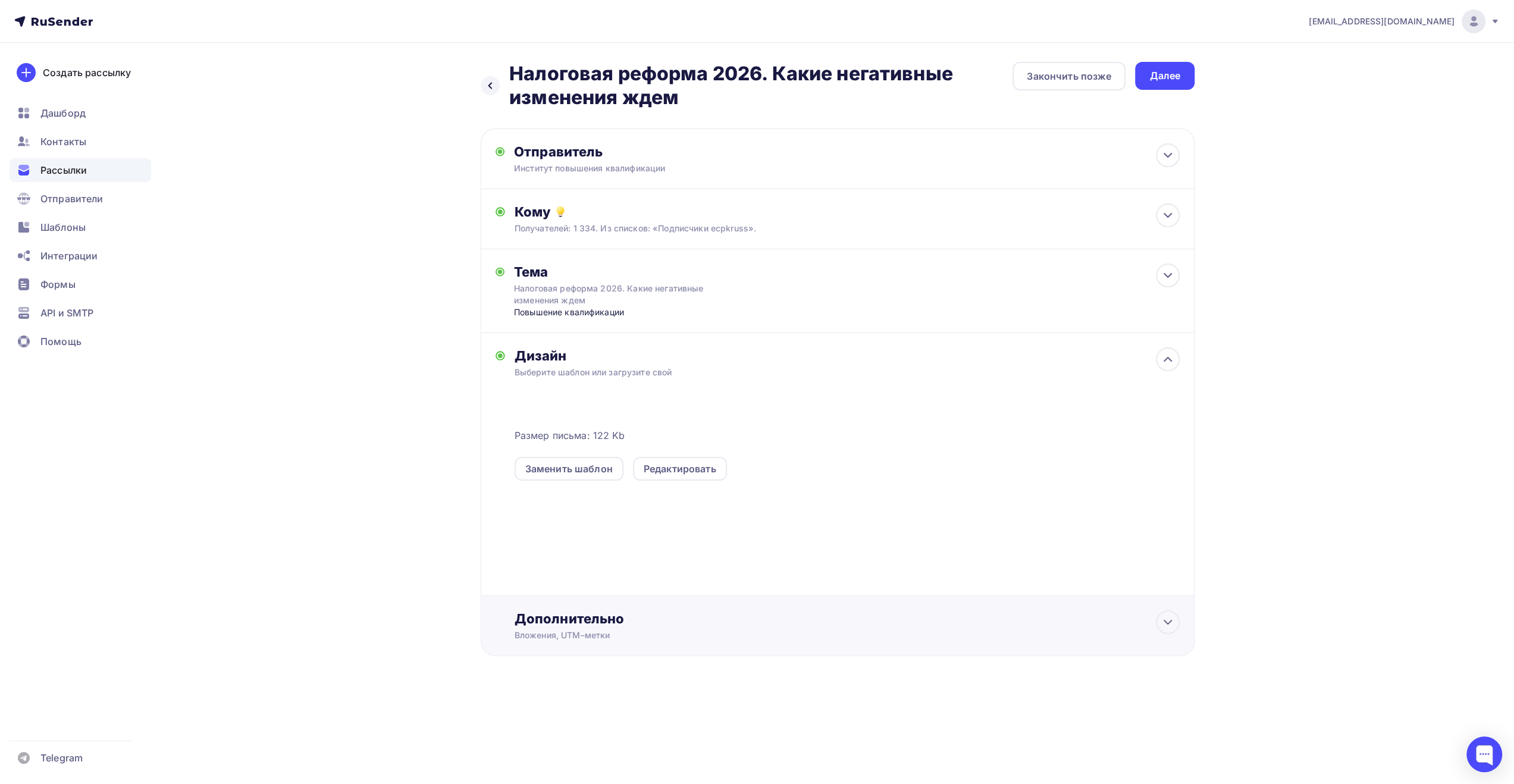
scroll to position [0, 0]
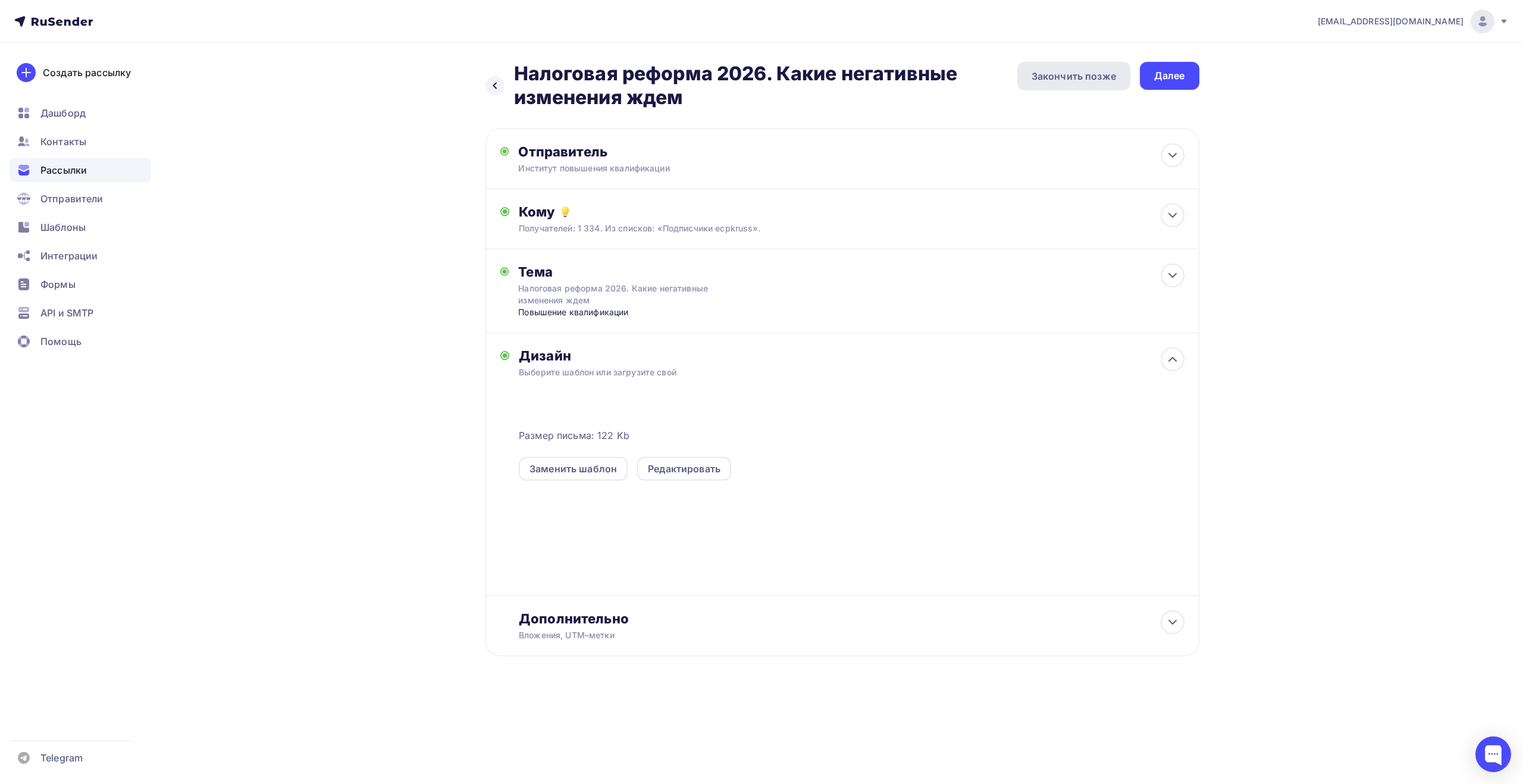
click at [1059, 75] on div "Закончить позже" at bounding box center [1074, 75] width 85 height 14
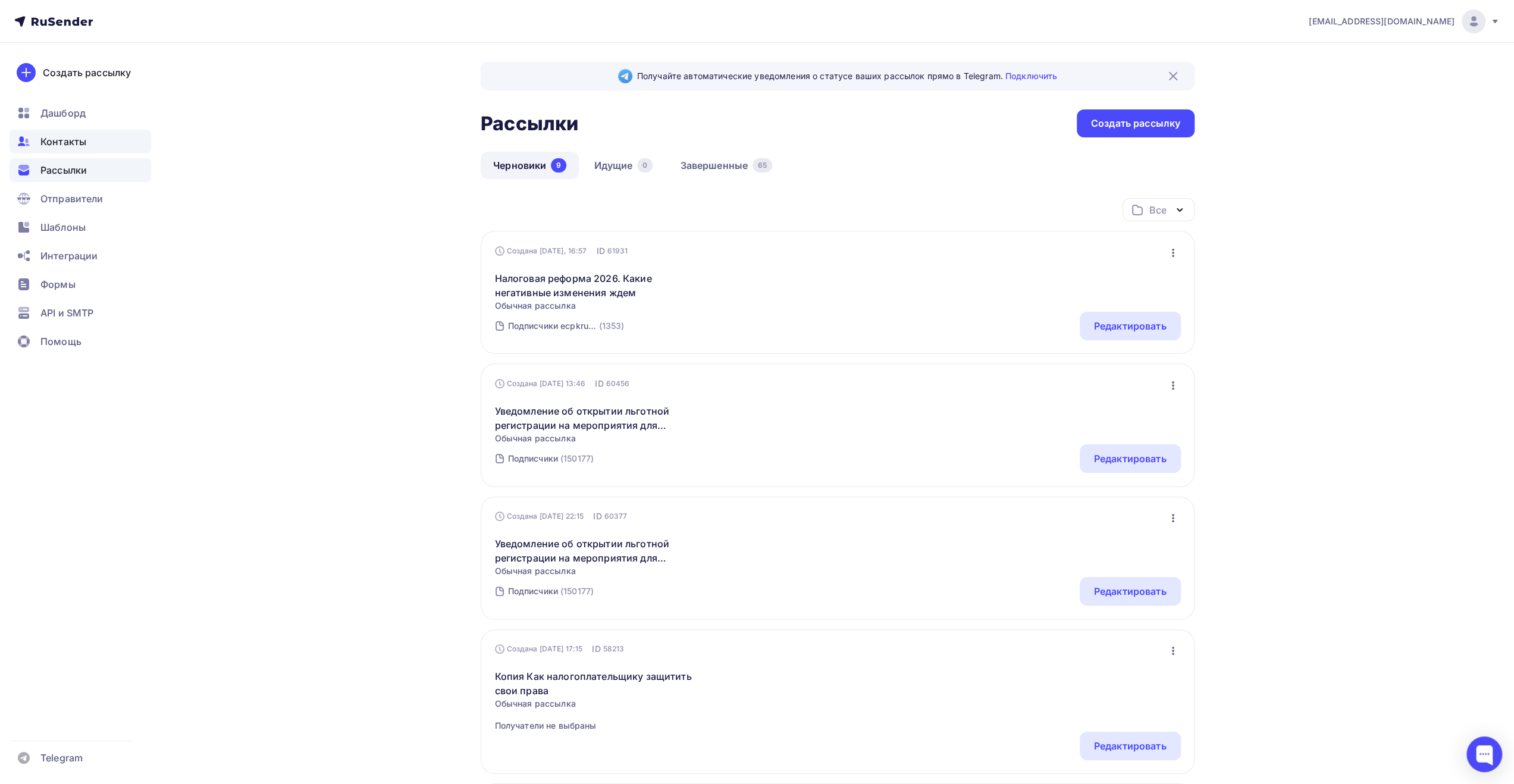
click at [66, 138] on span "Контакты" at bounding box center [63, 141] width 46 height 14
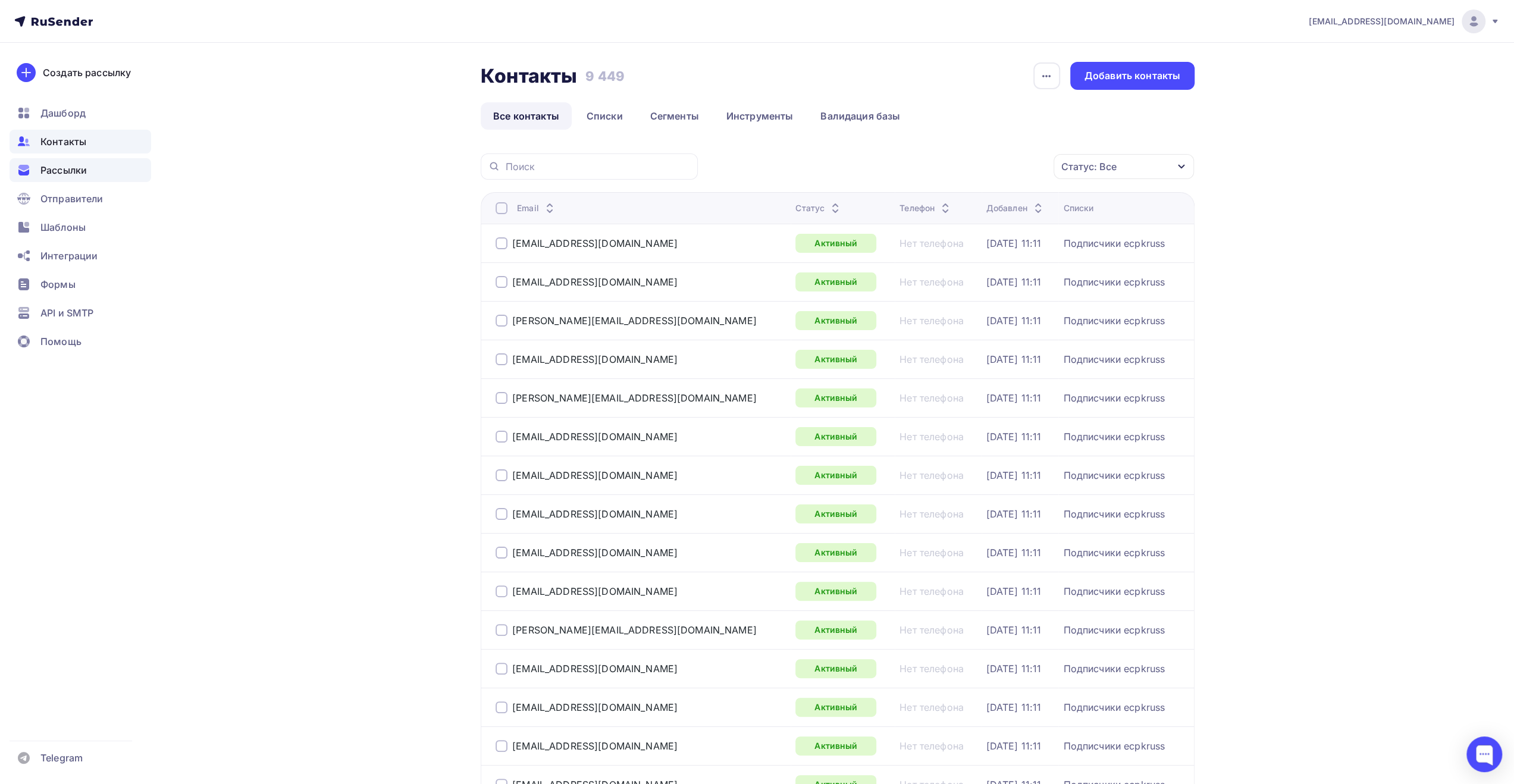
click at [75, 172] on span "Рассылки" at bounding box center [64, 169] width 46 height 14
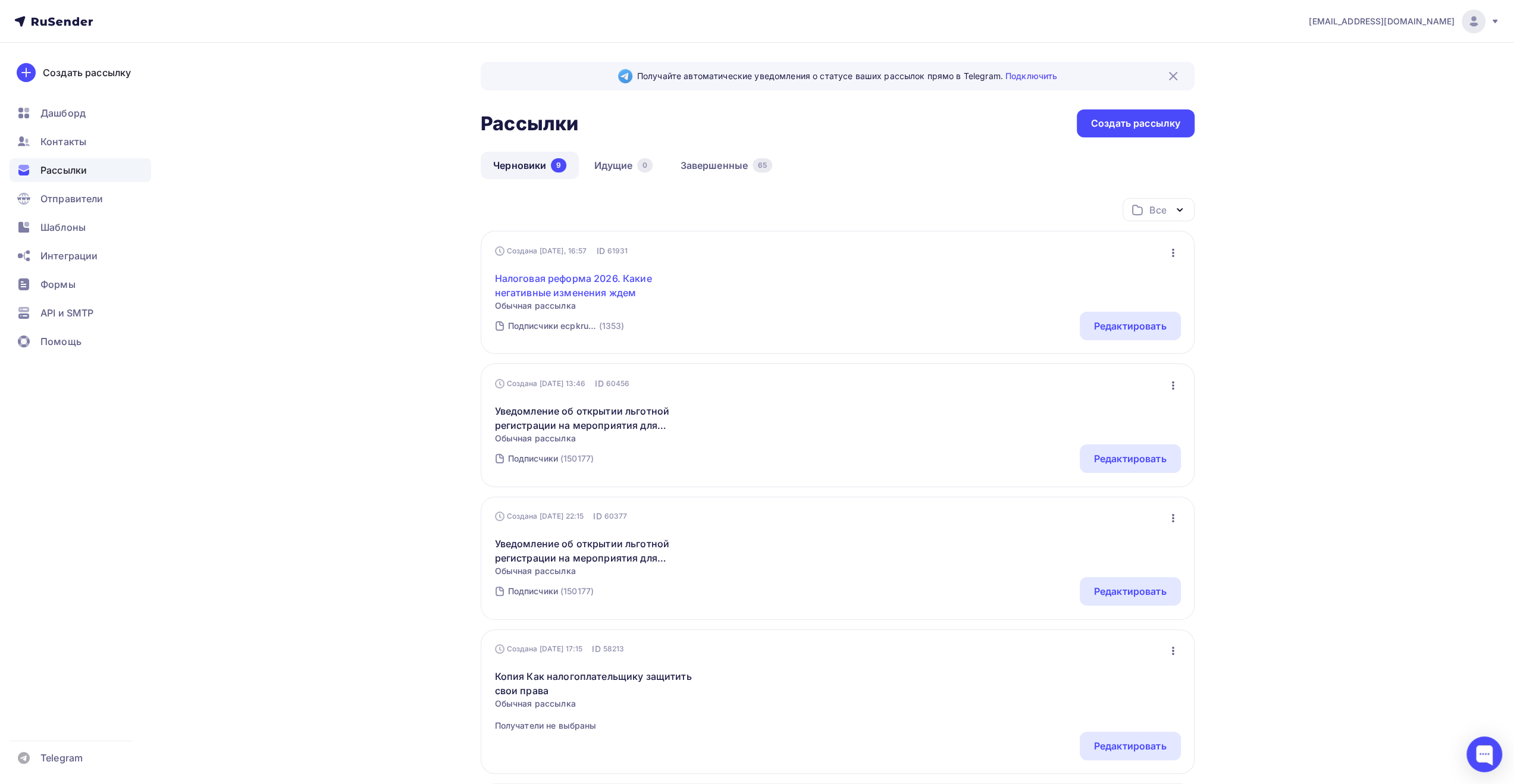
click at [576, 289] on link "Налоговая реформа 2026. Какие негативные изменения ждем" at bounding box center [597, 285] width 204 height 28
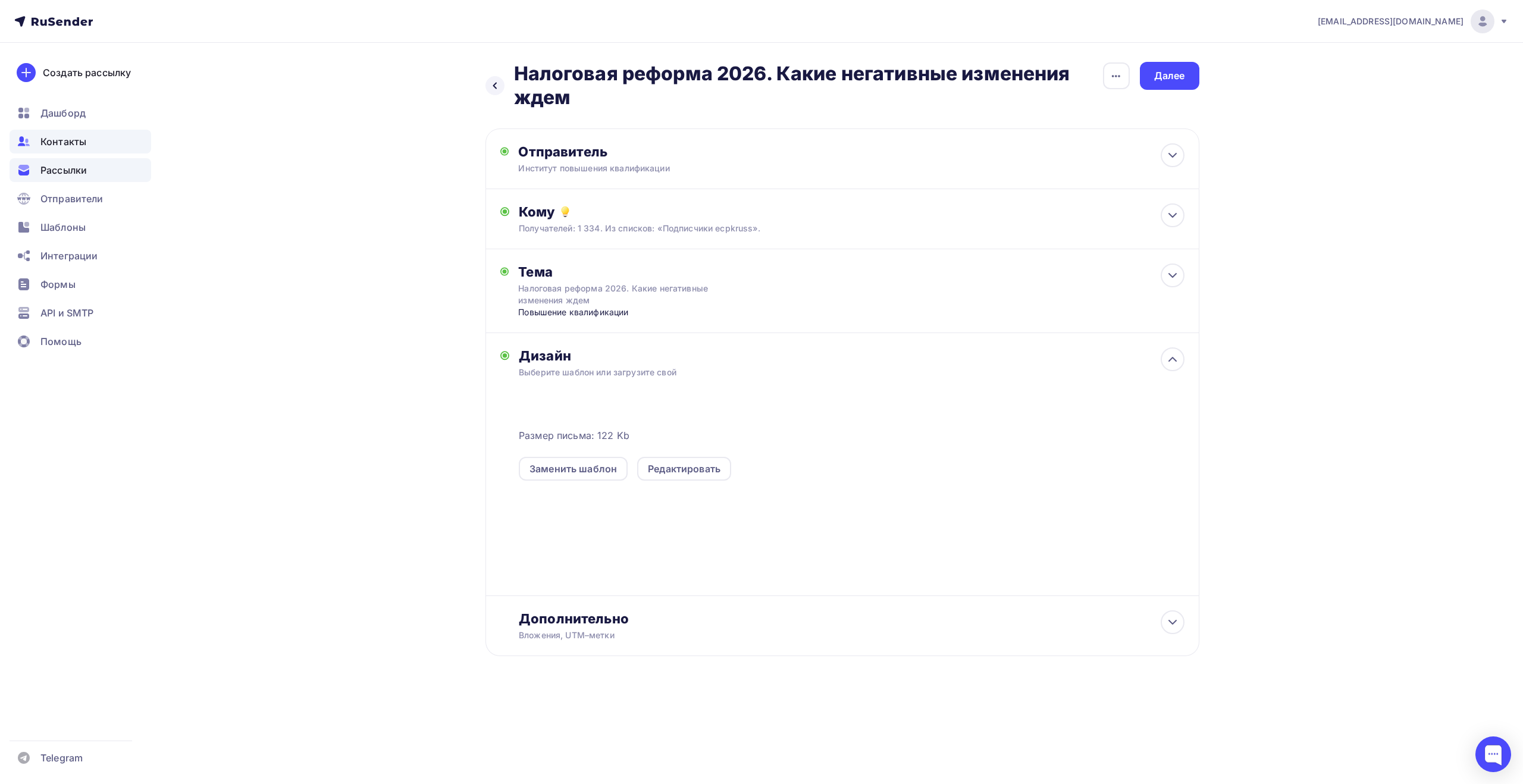
click at [91, 142] on div "Контакты" at bounding box center [80, 141] width 142 height 24
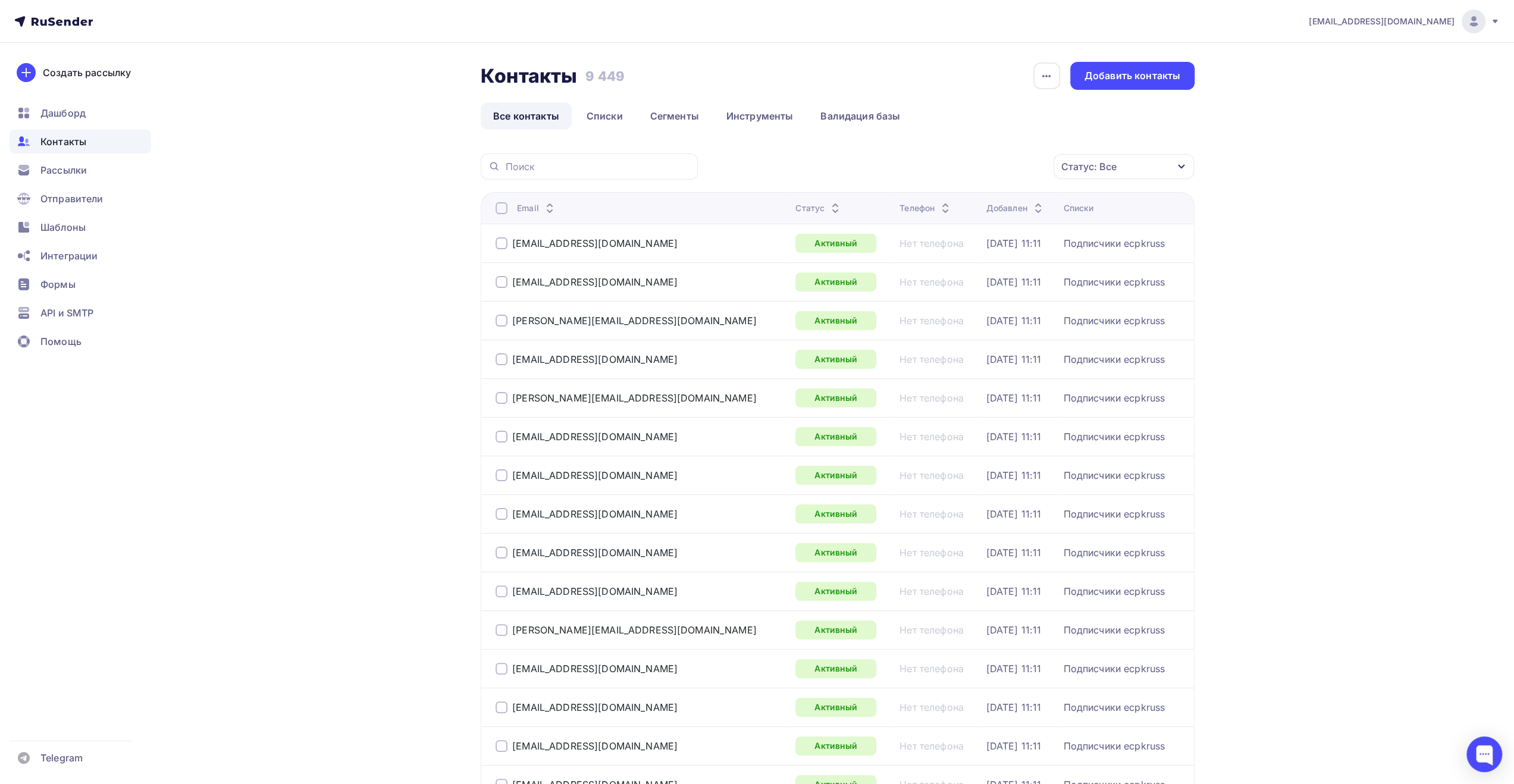
click at [1487, 16] on div "[EMAIL_ADDRESS][DOMAIN_NAME]" at bounding box center [1404, 21] width 191 height 24
click at [1336, 109] on span "Выйти" at bounding box center [1336, 109] width 31 height 14
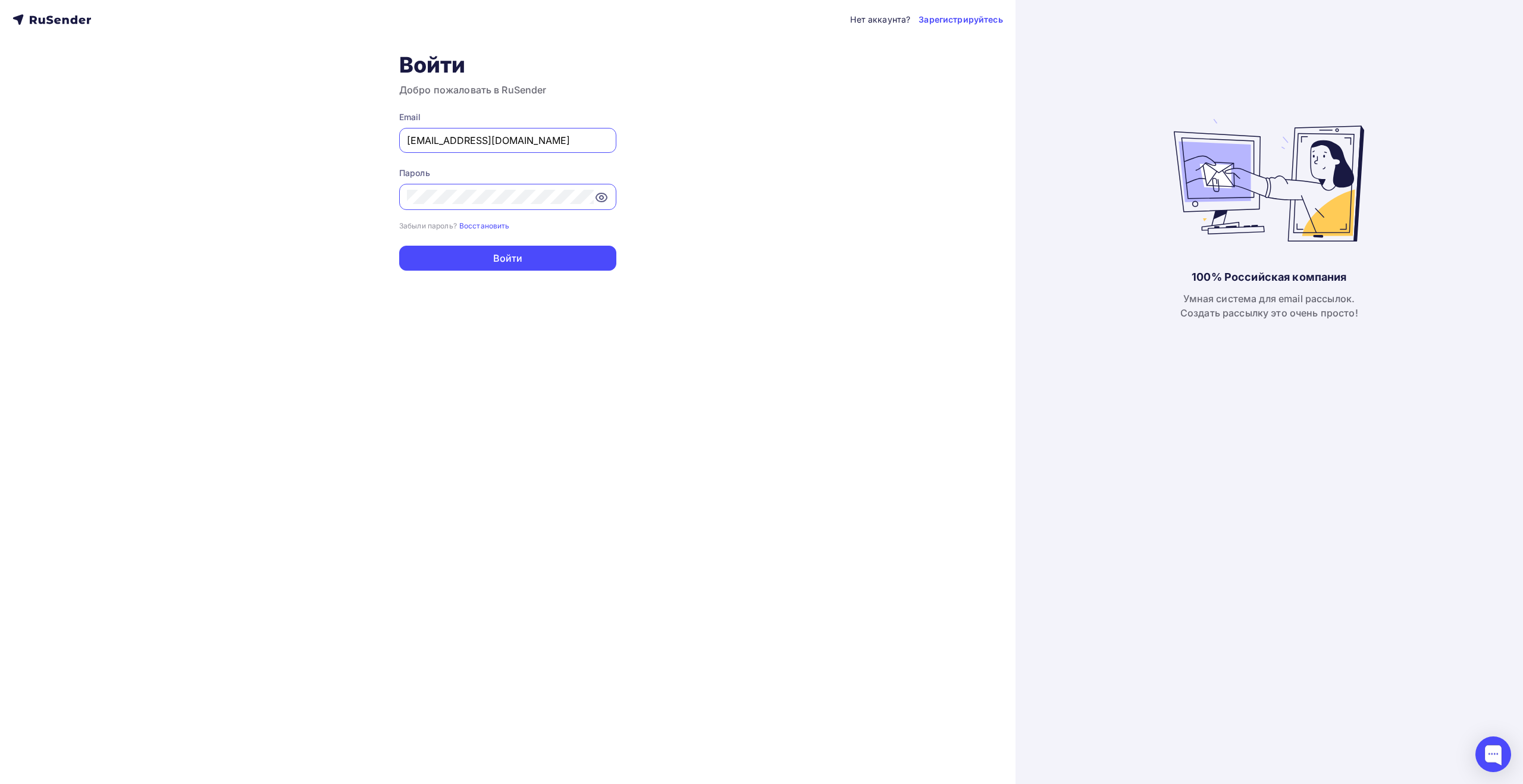
click at [572, 142] on input "[EMAIL_ADDRESS][DOMAIN_NAME]" at bounding box center [507, 140] width 202 height 14
type input "[EMAIL_ADDRESS][DOMAIN_NAME]"
click at [520, 255] on button "Войти" at bounding box center [508, 258] width 217 height 25
